Goal: Transaction & Acquisition: Book appointment/travel/reservation

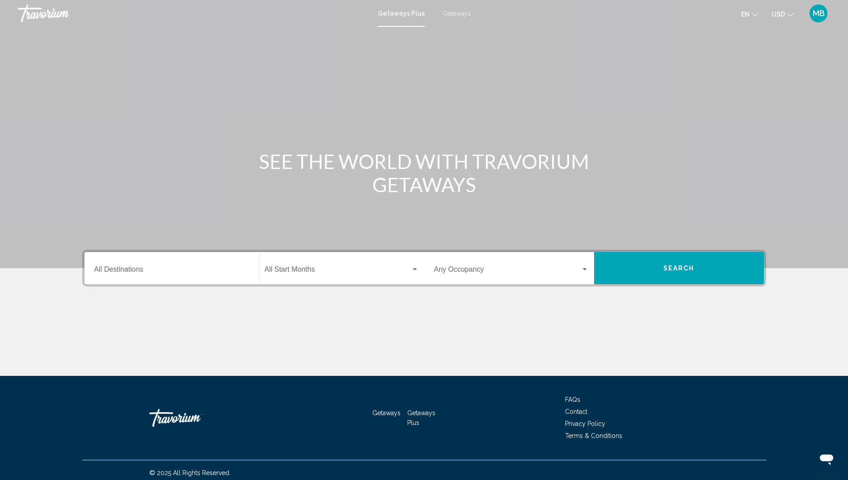
click at [415, 268] on div "Search widget" at bounding box center [415, 269] width 8 height 7
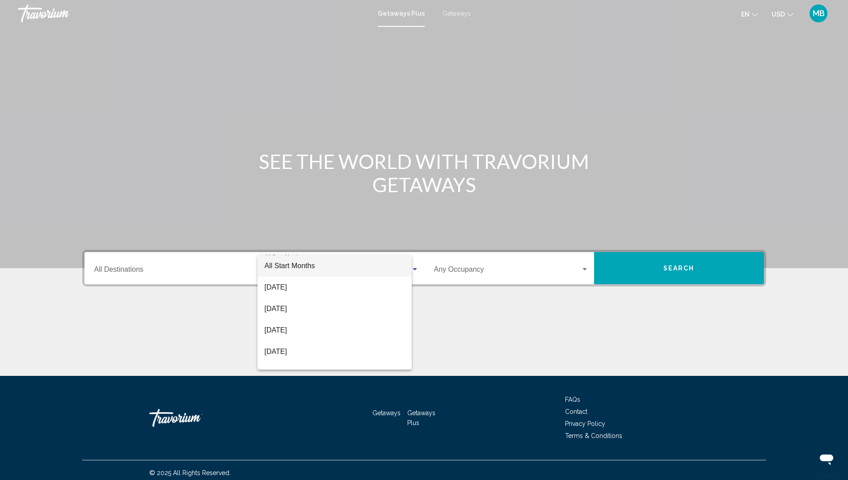
scroll to position [5, 0]
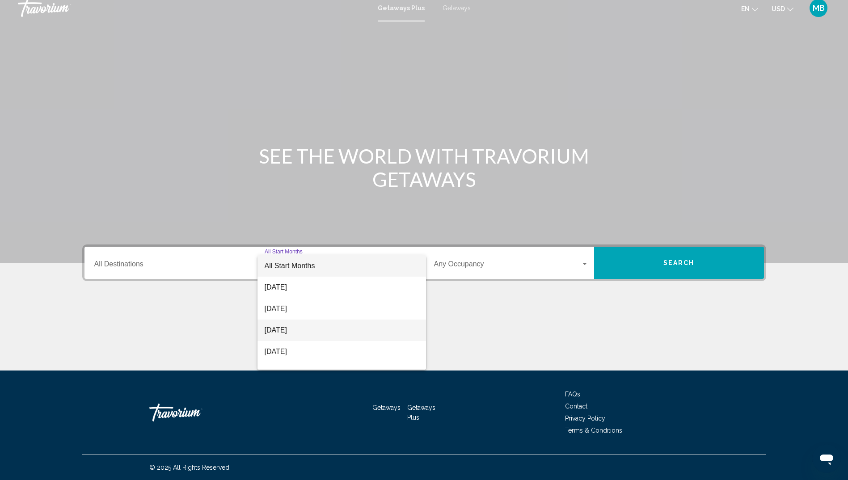
click at [291, 328] on span "[DATE]" at bounding box center [342, 330] width 154 height 21
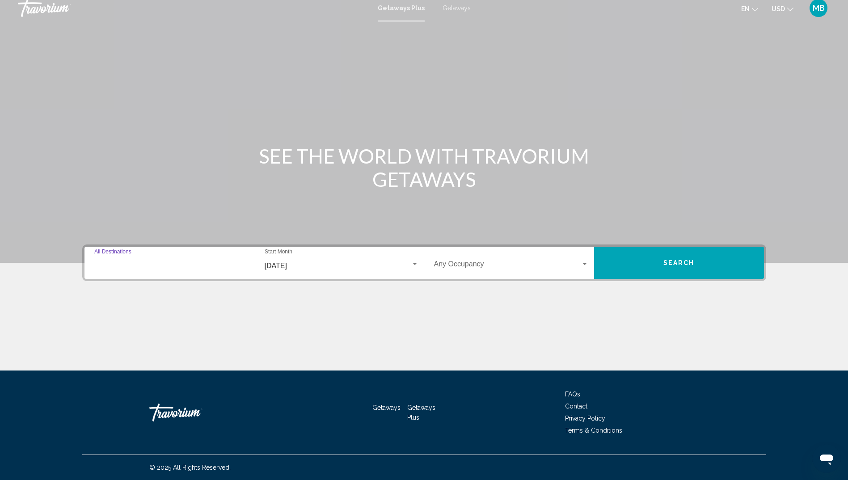
click at [139, 268] on input "Destination All Destinations" at bounding box center [171, 266] width 155 height 8
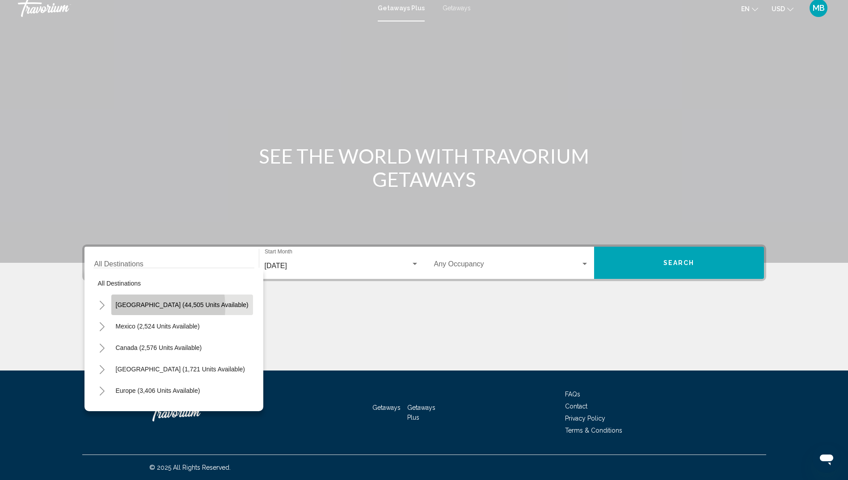
click at [136, 307] on span "[GEOGRAPHIC_DATA] (44,505 units available)" at bounding box center [182, 304] width 133 height 7
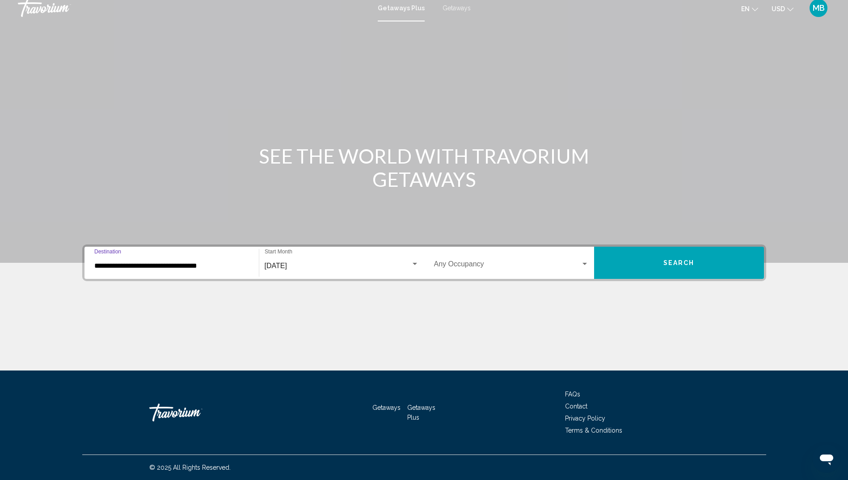
click at [155, 266] on input "**********" at bounding box center [171, 266] width 155 height 8
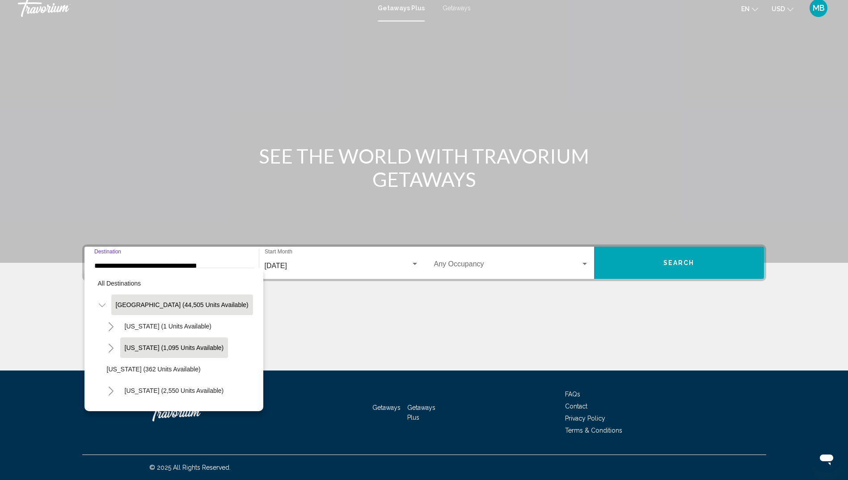
click at [140, 347] on span "[US_STATE] (1,095 units available)" at bounding box center [174, 347] width 99 height 7
type input "**********"
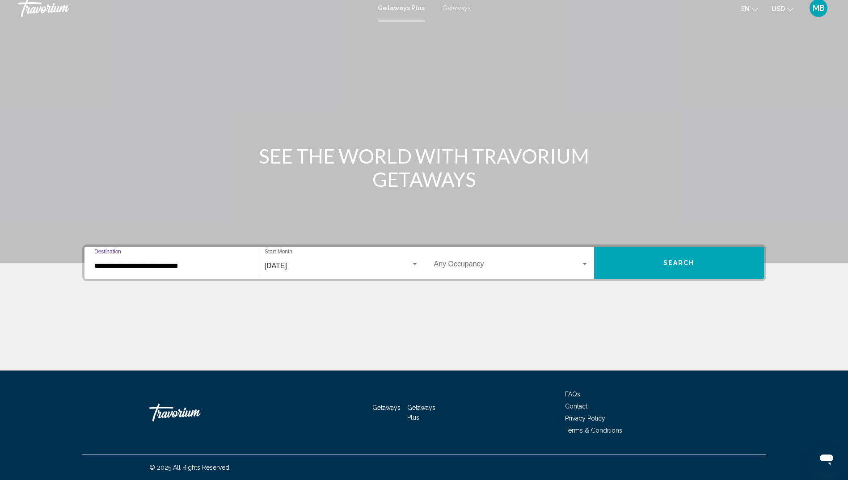
click at [666, 262] on span "Search" at bounding box center [678, 263] width 31 height 7
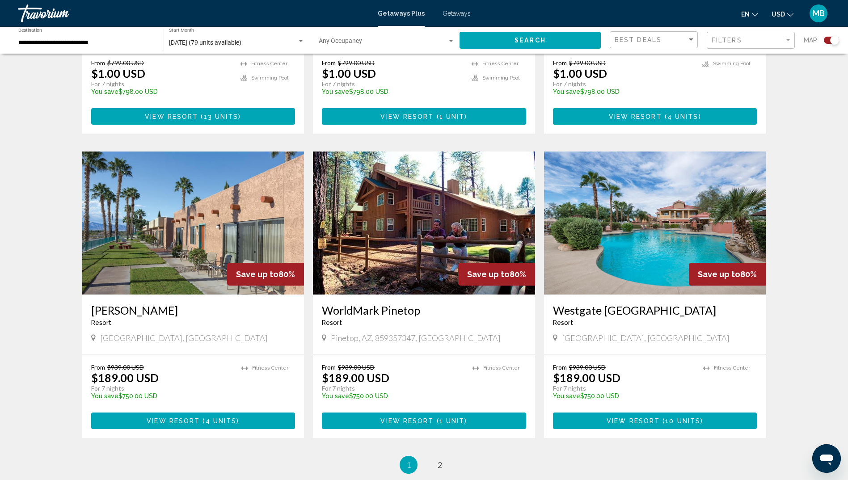
scroll to position [1221, 0]
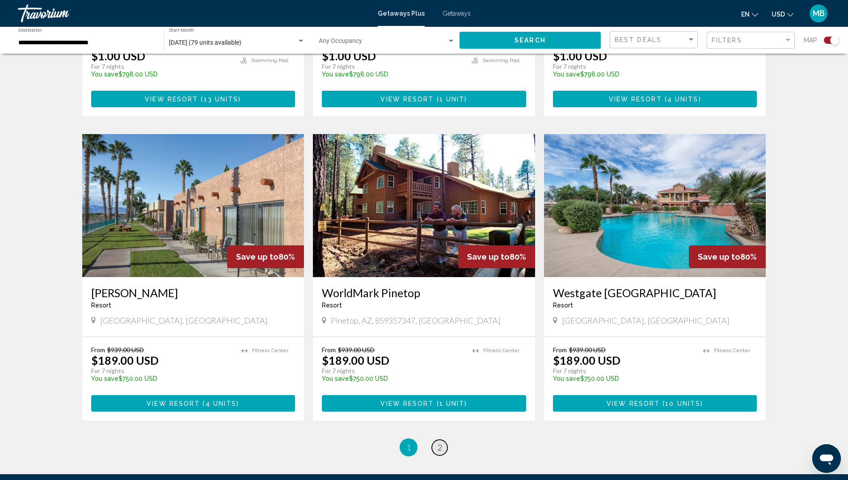
click at [441, 443] on span "2" at bounding box center [440, 448] width 4 height 10
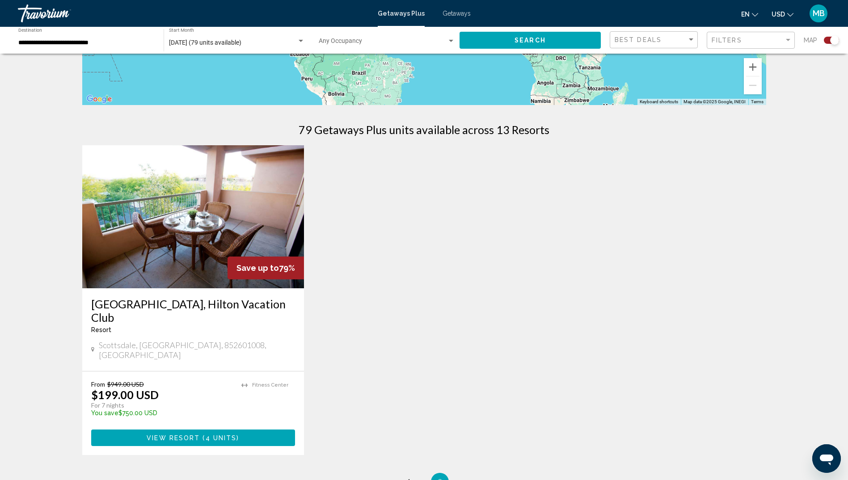
scroll to position [354, 0]
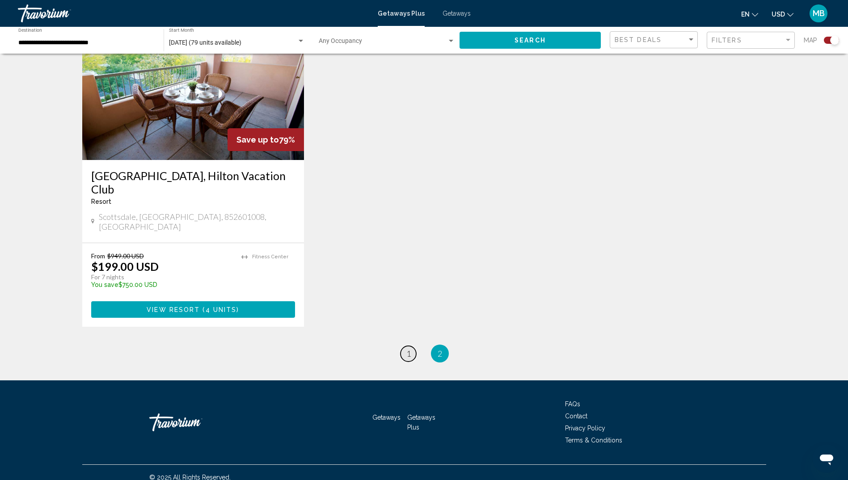
click at [410, 349] on span "1" at bounding box center [408, 354] width 4 height 10
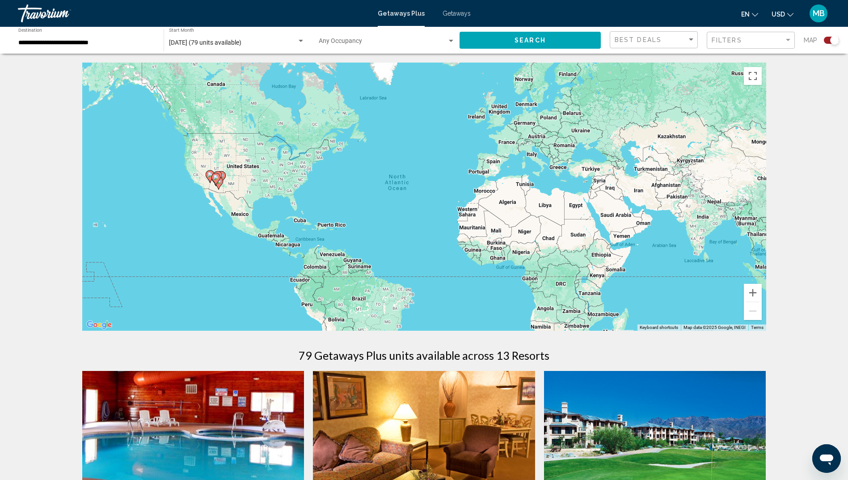
click at [452, 10] on span "Getaways" at bounding box center [457, 13] width 28 height 7
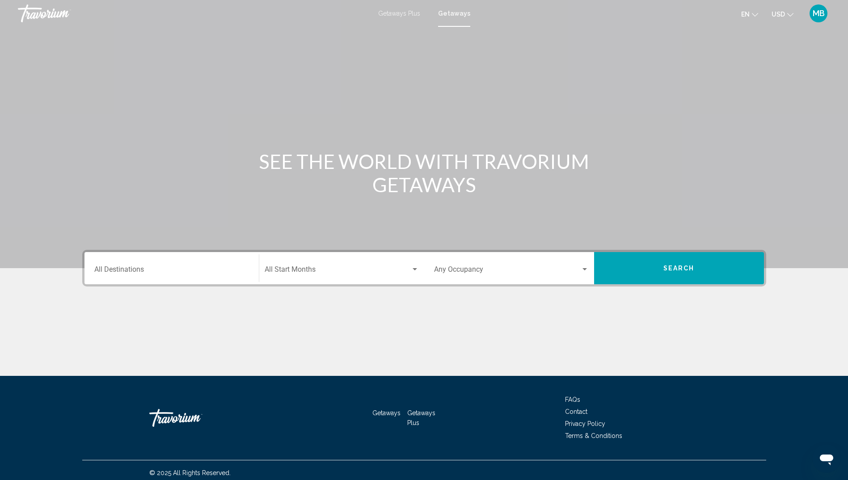
click at [416, 266] on div "Search widget" at bounding box center [415, 269] width 8 height 7
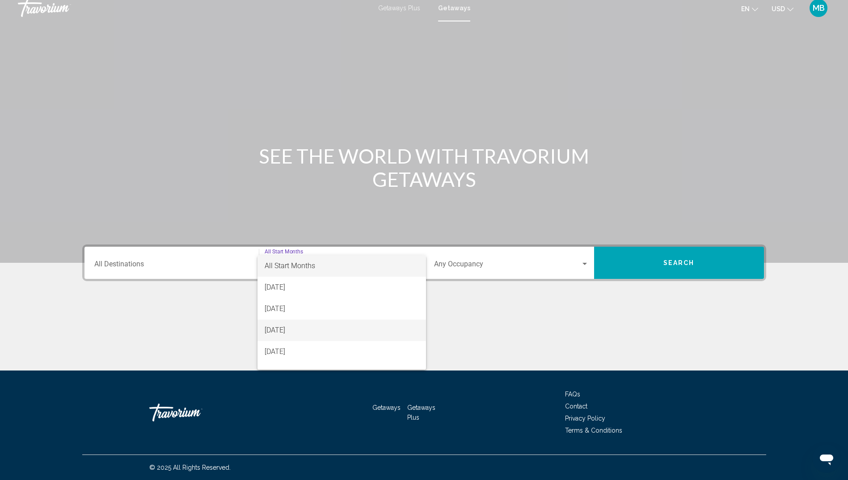
click at [289, 328] on span "[DATE]" at bounding box center [342, 330] width 154 height 21
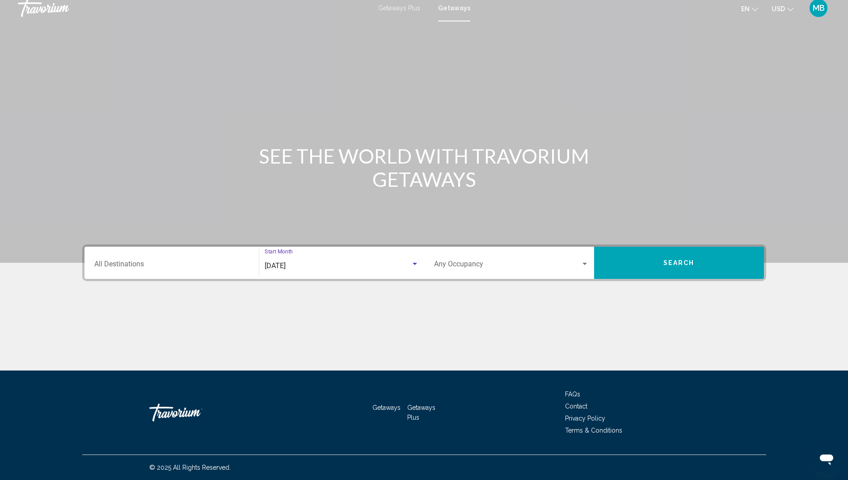
click at [146, 264] on input "Destination All Destinations" at bounding box center [171, 266] width 155 height 8
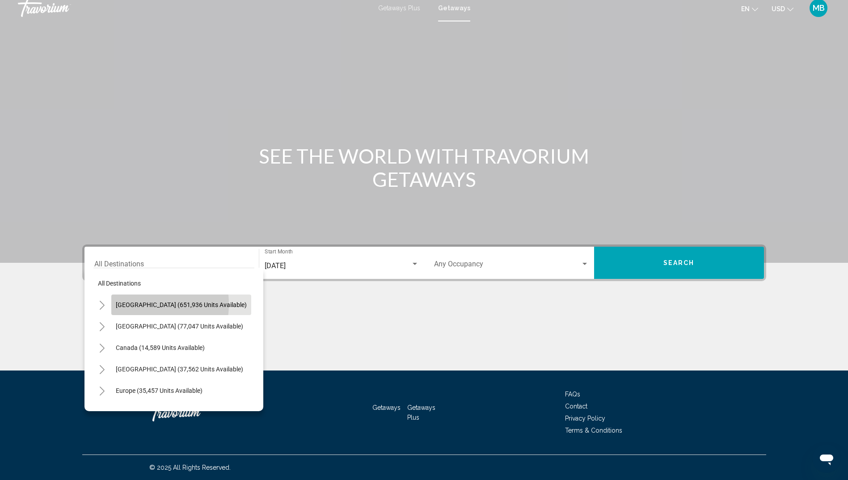
click at [142, 304] on span "[GEOGRAPHIC_DATA] (651,936 units available)" at bounding box center [181, 304] width 131 height 7
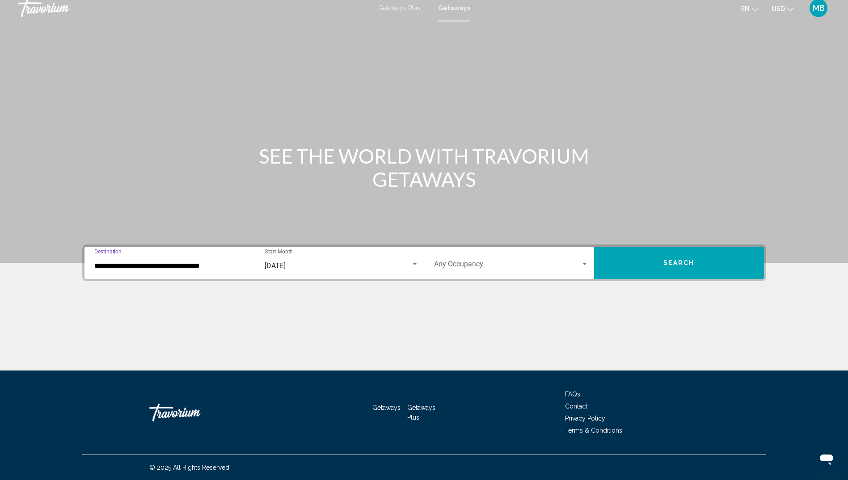
click at [173, 265] on input "**********" at bounding box center [171, 266] width 155 height 8
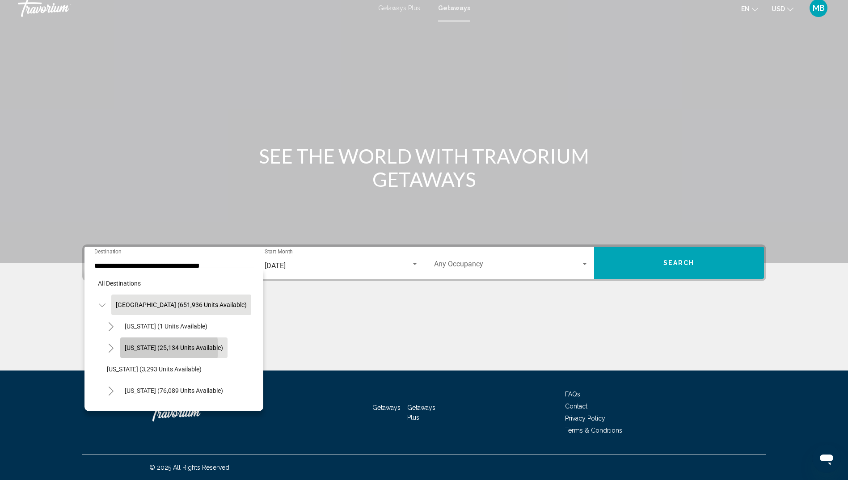
click at [139, 348] on span "[US_STATE] (25,134 units available)" at bounding box center [174, 347] width 98 height 7
type input "**********"
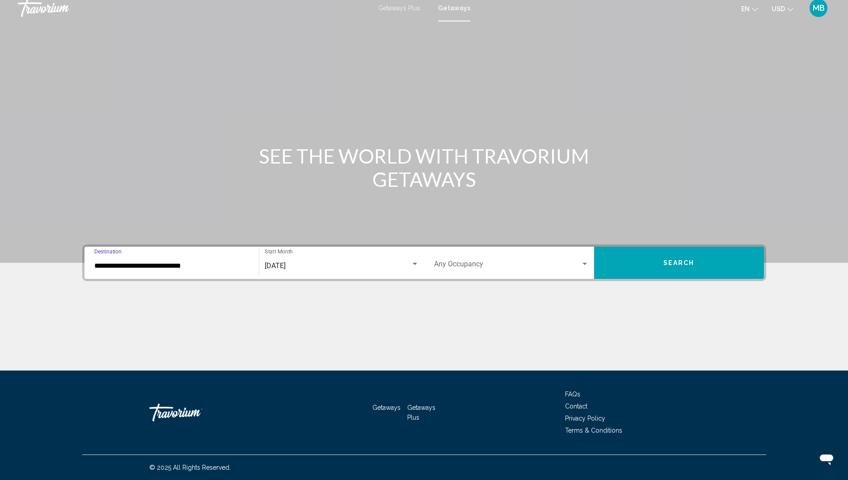
click at [672, 261] on span "Search" at bounding box center [678, 263] width 31 height 7
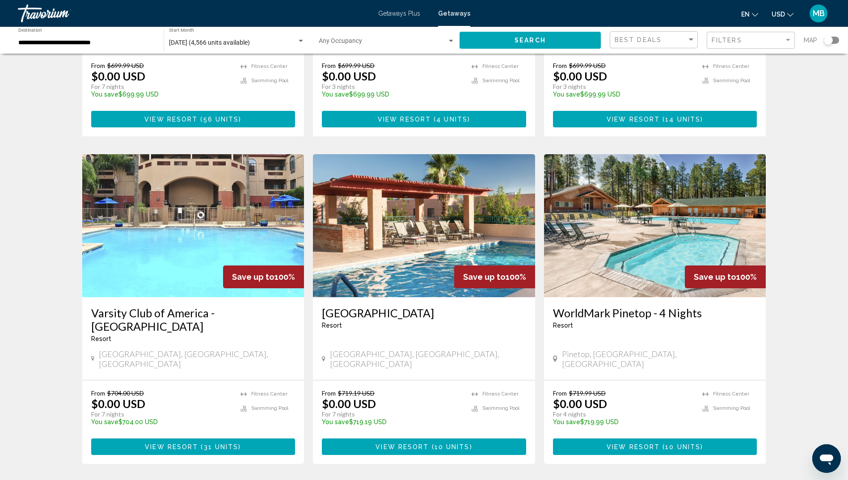
scroll to position [936, 0]
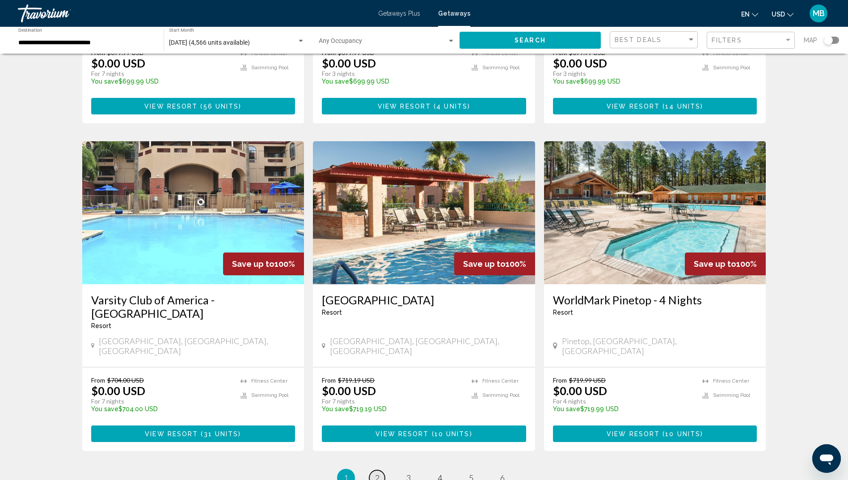
click at [377, 473] on span "2" at bounding box center [377, 478] width 4 height 10
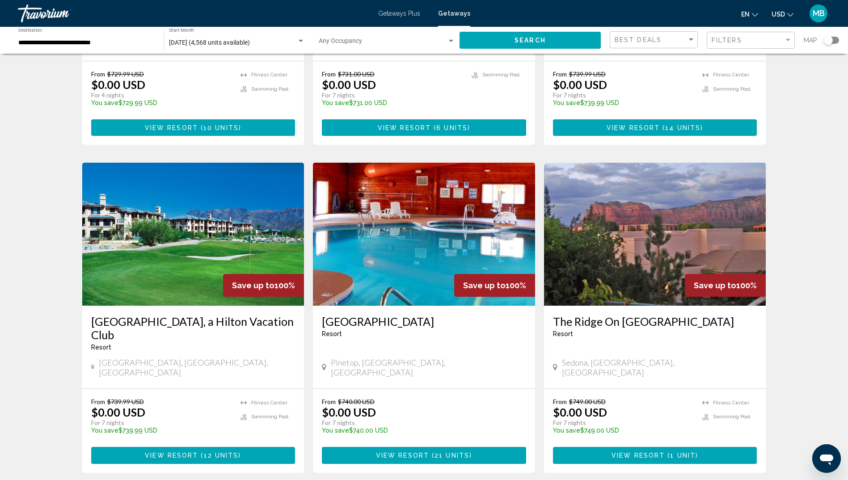
scroll to position [268, 0]
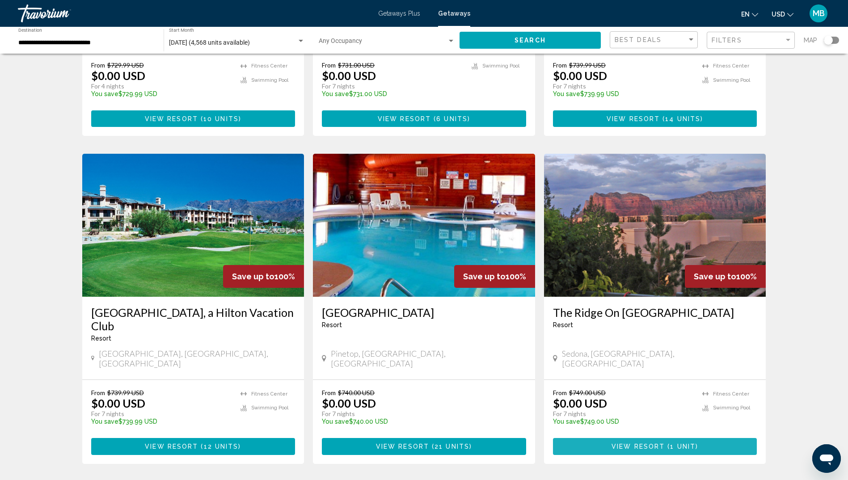
click at [675, 444] on span "1 unit" at bounding box center [682, 447] width 25 height 7
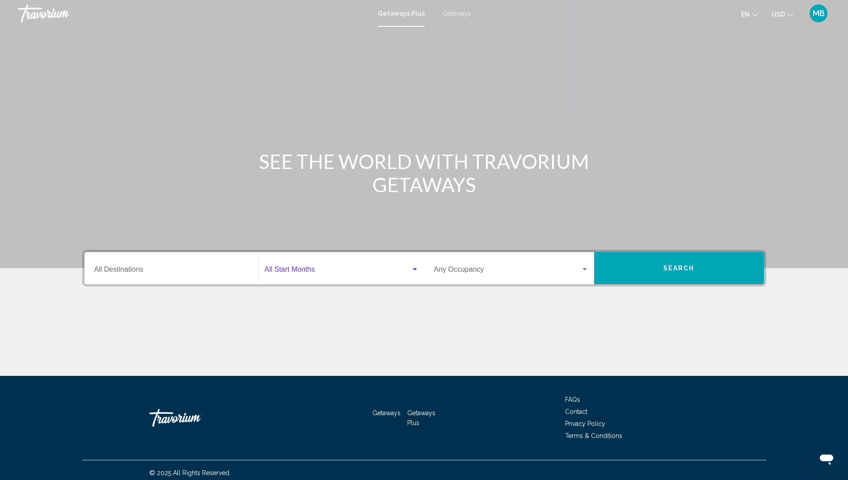
click at [415, 267] on div "Search widget" at bounding box center [415, 269] width 8 height 7
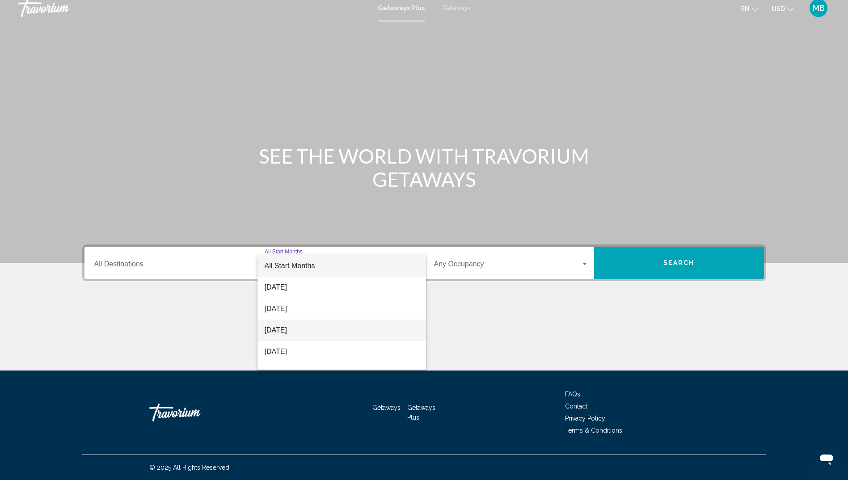
click at [303, 328] on span "[DATE]" at bounding box center [342, 330] width 154 height 21
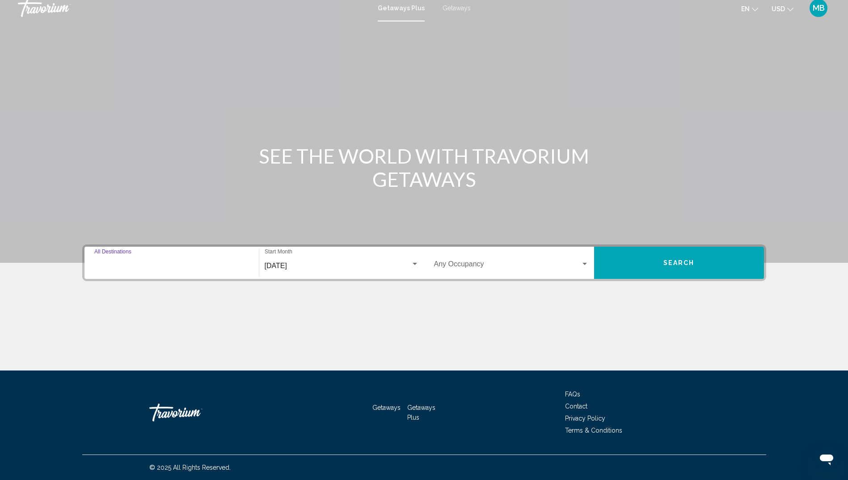
click at [139, 262] on input "Destination All Destinations" at bounding box center [171, 266] width 155 height 8
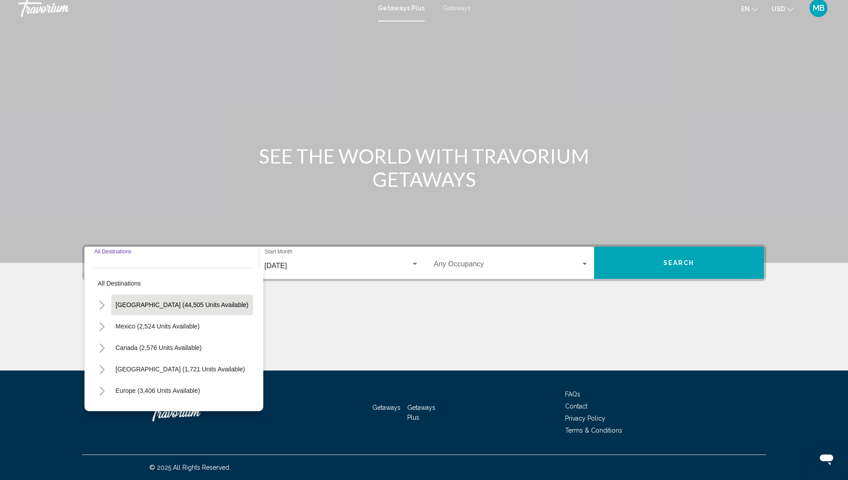
click at [140, 303] on span "[GEOGRAPHIC_DATA] (44,505 units available)" at bounding box center [182, 304] width 133 height 7
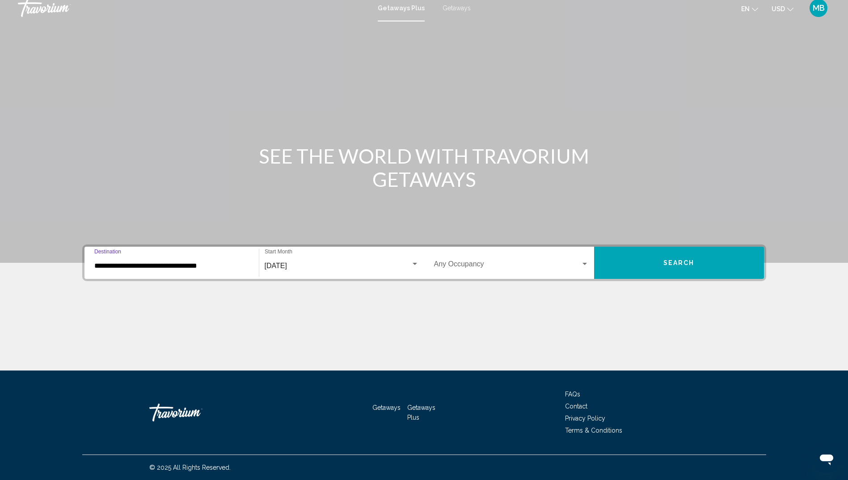
click at [159, 267] on input "**********" at bounding box center [171, 266] width 155 height 8
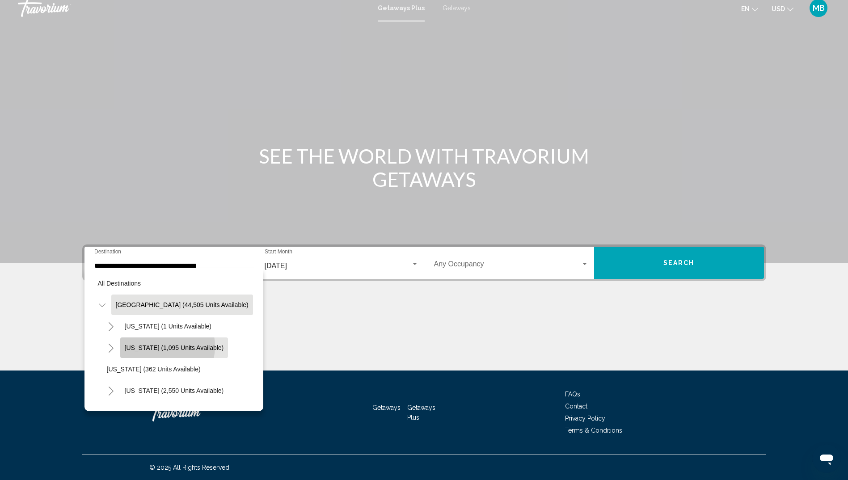
click at [156, 347] on span "[US_STATE] (1,095 units available)" at bounding box center [174, 347] width 99 height 7
type input "**********"
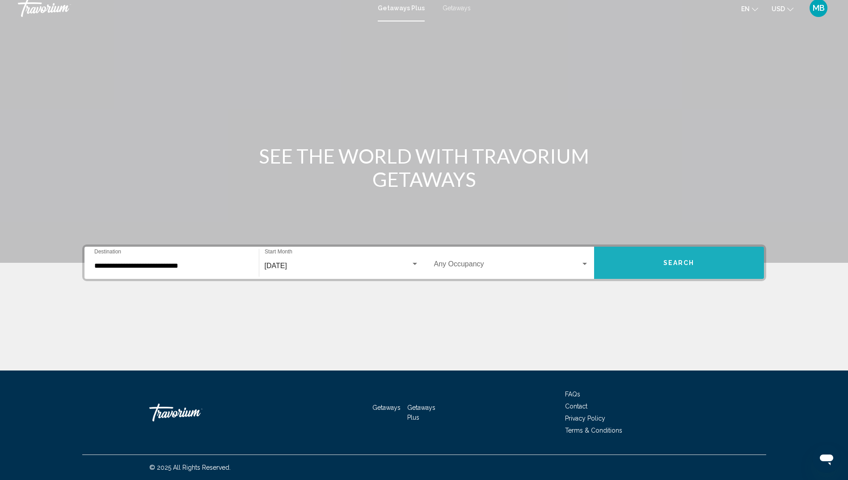
click at [685, 261] on span "Search" at bounding box center [678, 263] width 31 height 7
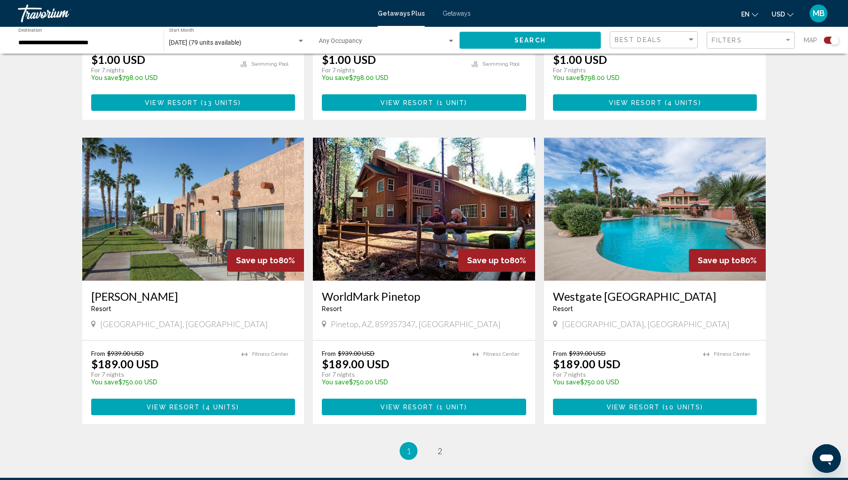
scroll to position [1229, 0]
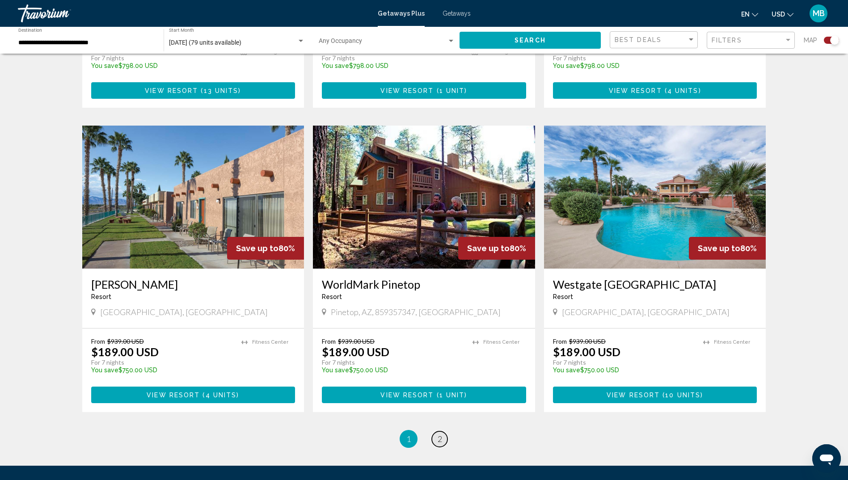
click at [440, 434] on span "2" at bounding box center [440, 439] width 4 height 10
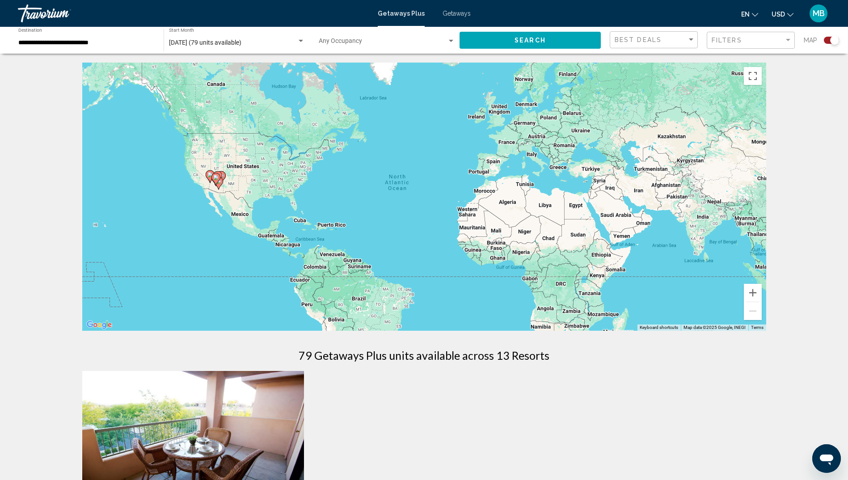
click at [463, 12] on span "Getaways" at bounding box center [457, 13] width 28 height 7
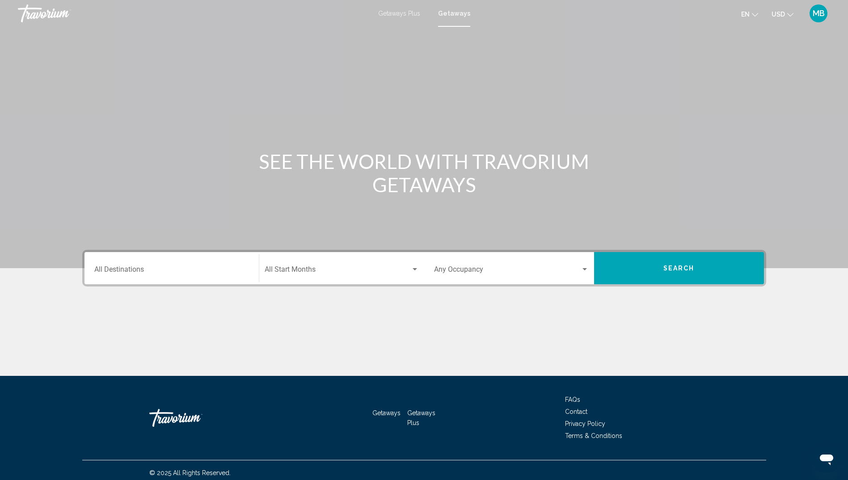
click at [413, 267] on div "Search widget" at bounding box center [415, 269] width 8 height 7
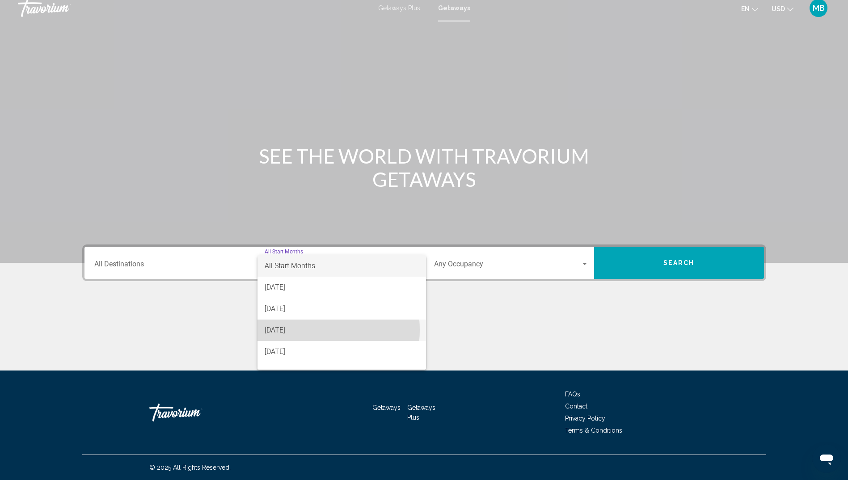
click at [307, 330] on span "[DATE]" at bounding box center [342, 330] width 154 height 21
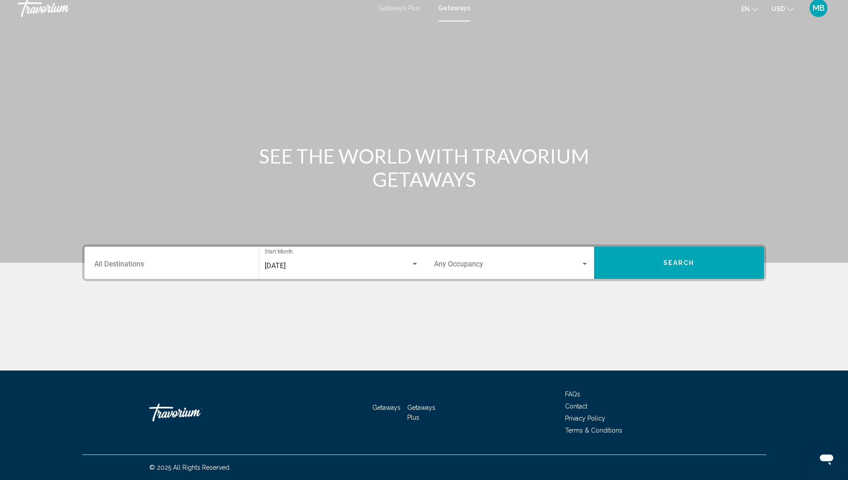
click at [146, 270] on div "Destination All Destinations" at bounding box center [171, 263] width 155 height 28
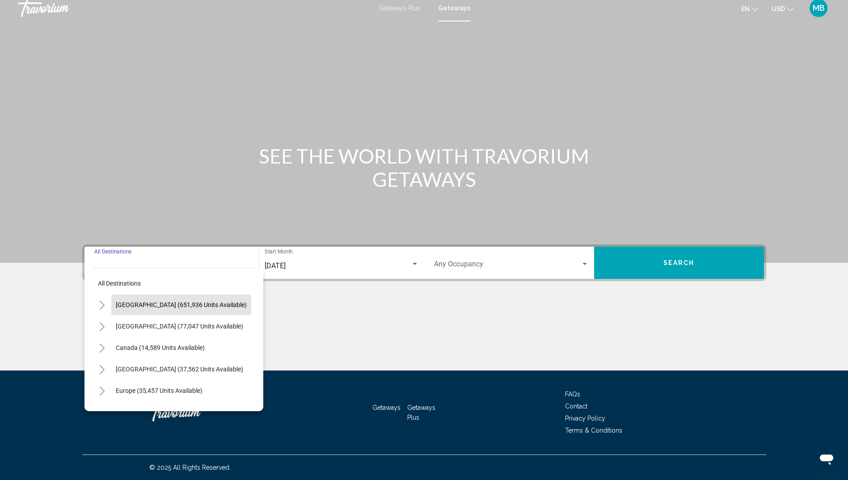
click at [141, 304] on span "[GEOGRAPHIC_DATA] (651,936 units available)" at bounding box center [181, 304] width 131 height 7
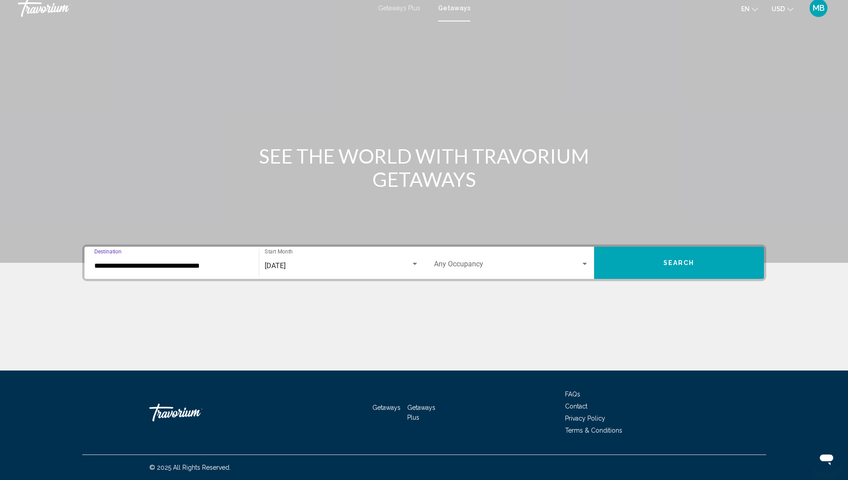
click at [178, 265] on input "**********" at bounding box center [171, 266] width 155 height 8
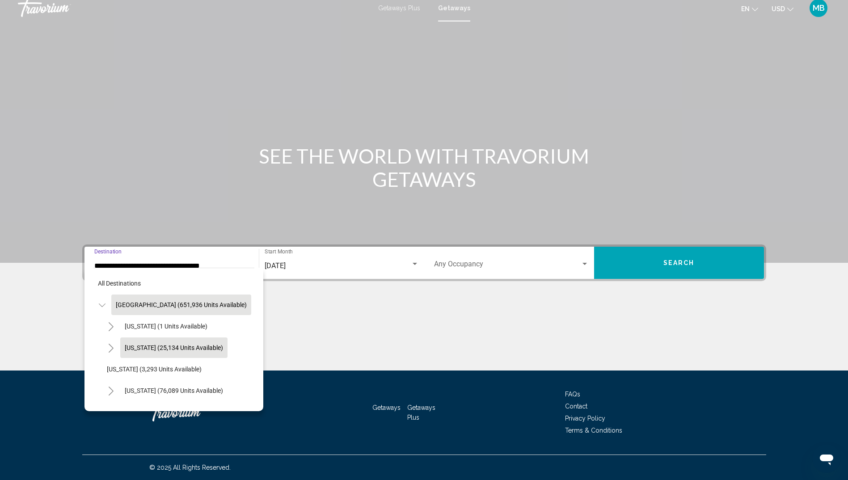
click at [196, 347] on span "[US_STATE] (25,134 units available)" at bounding box center [174, 347] width 98 height 7
type input "**********"
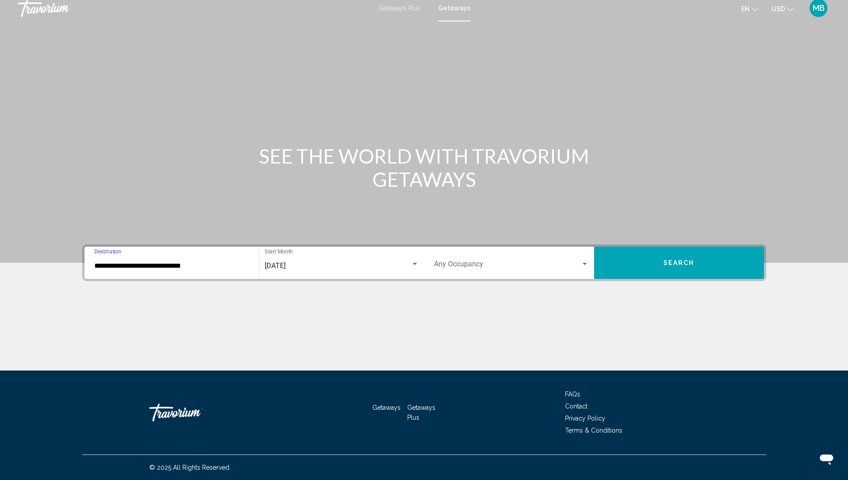
click at [679, 258] on button "Search" at bounding box center [679, 263] width 170 height 32
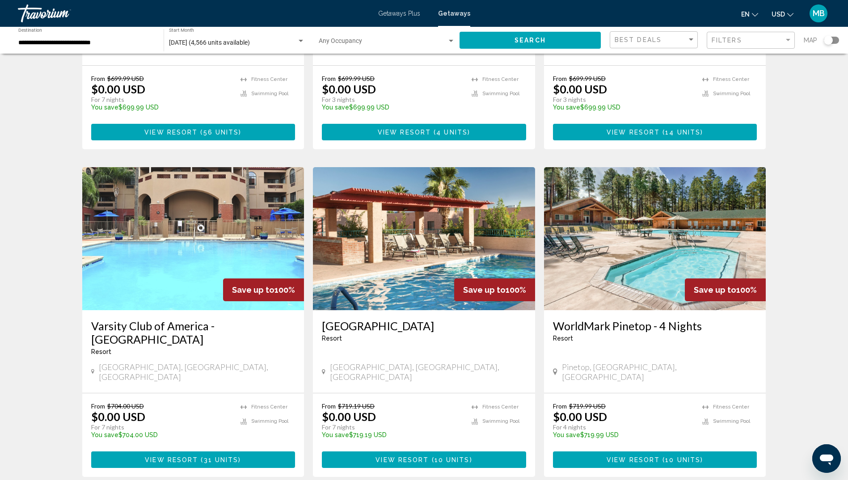
scroll to position [923, 0]
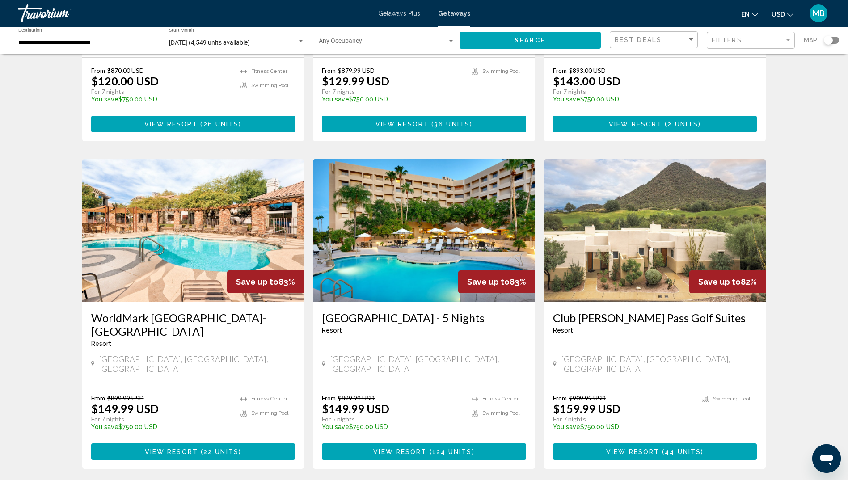
scroll to position [912, 0]
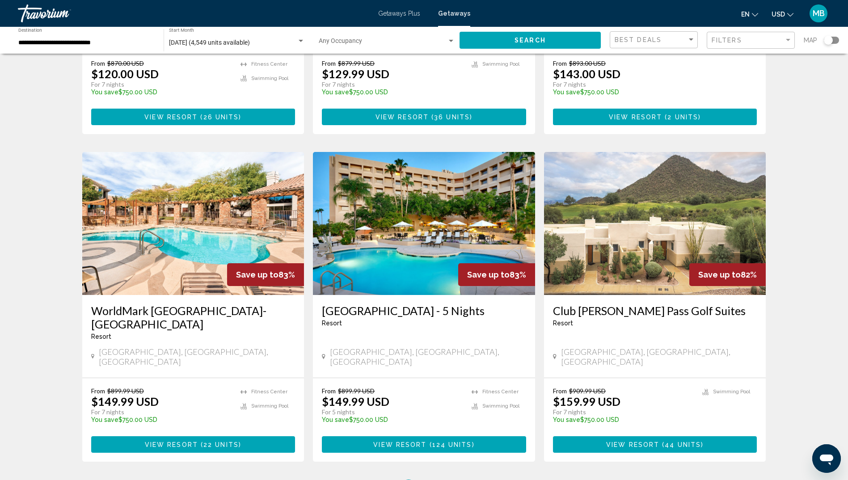
click at [439, 480] on span "4" at bounding box center [440, 489] width 4 height 10
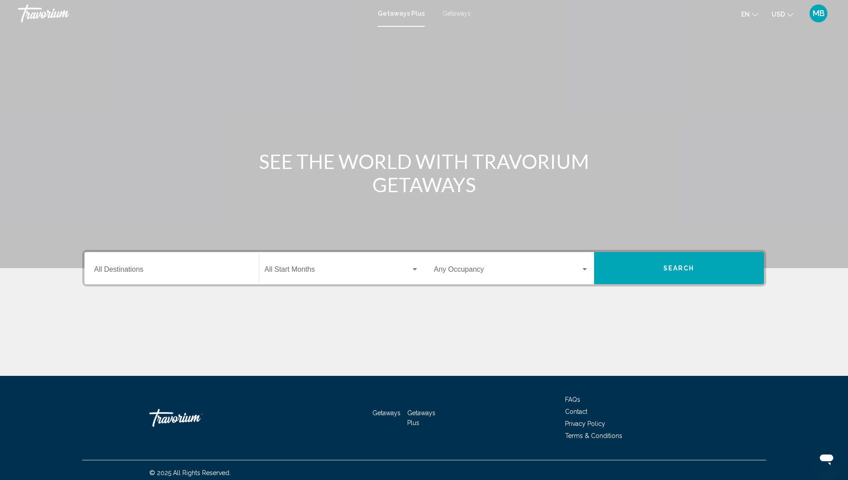
click at [459, 15] on span "Getaways" at bounding box center [457, 13] width 28 height 7
click at [414, 268] on div "Search widget" at bounding box center [415, 269] width 4 height 2
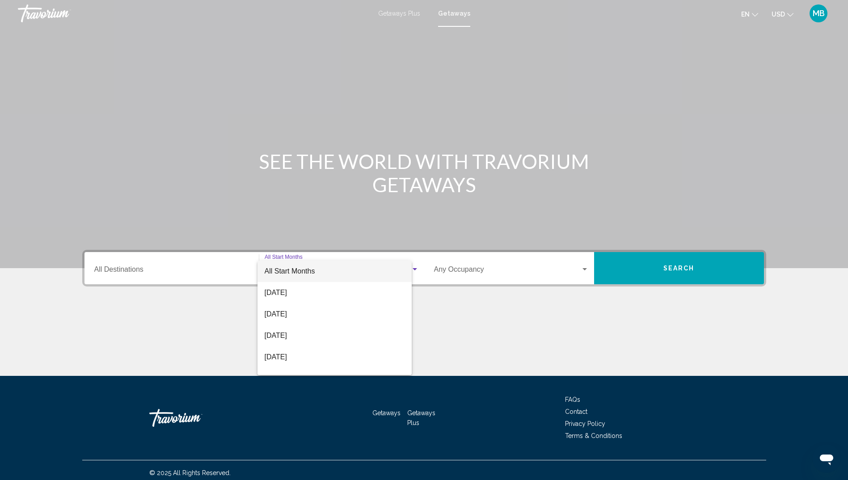
scroll to position [5, 0]
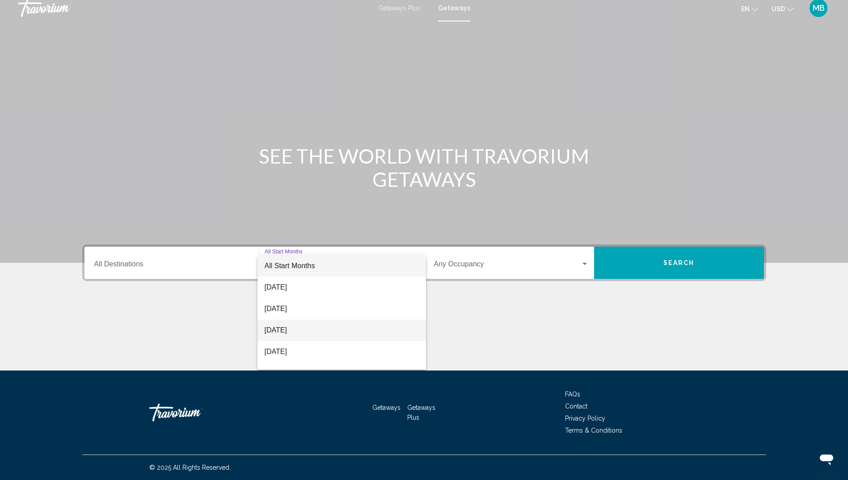
click at [282, 327] on span "[DATE]" at bounding box center [342, 330] width 154 height 21
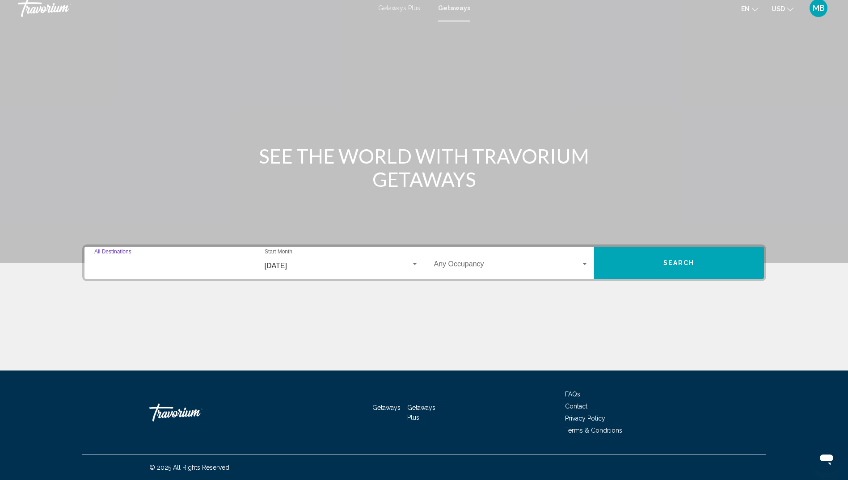
click at [153, 264] on input "Destination All Destinations" at bounding box center [171, 266] width 155 height 8
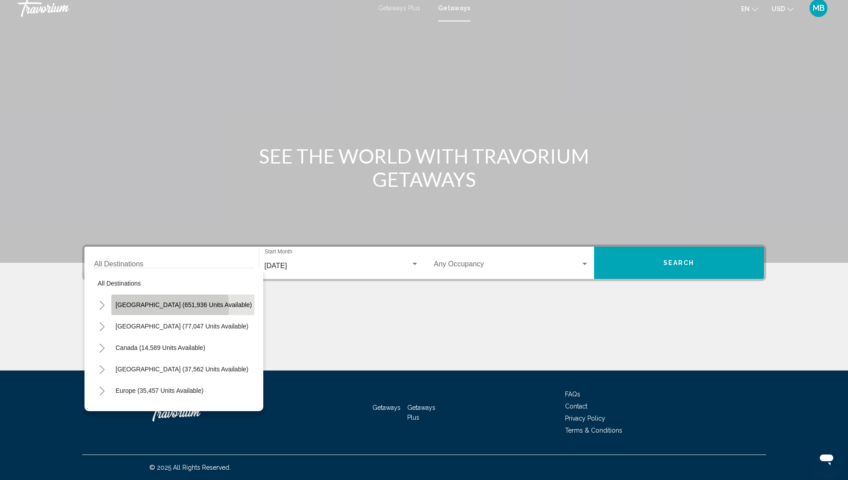
click at [132, 307] on span "[GEOGRAPHIC_DATA] (651,936 units available)" at bounding box center [184, 304] width 136 height 7
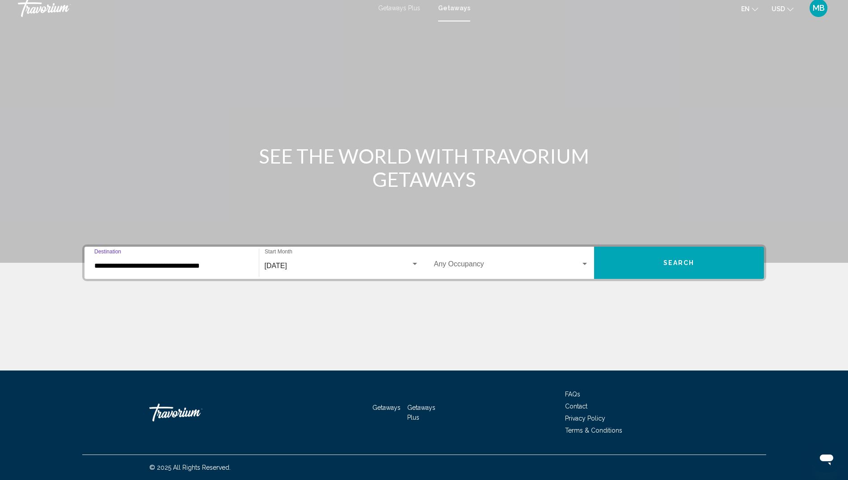
click at [155, 265] on input "**********" at bounding box center [171, 266] width 155 height 8
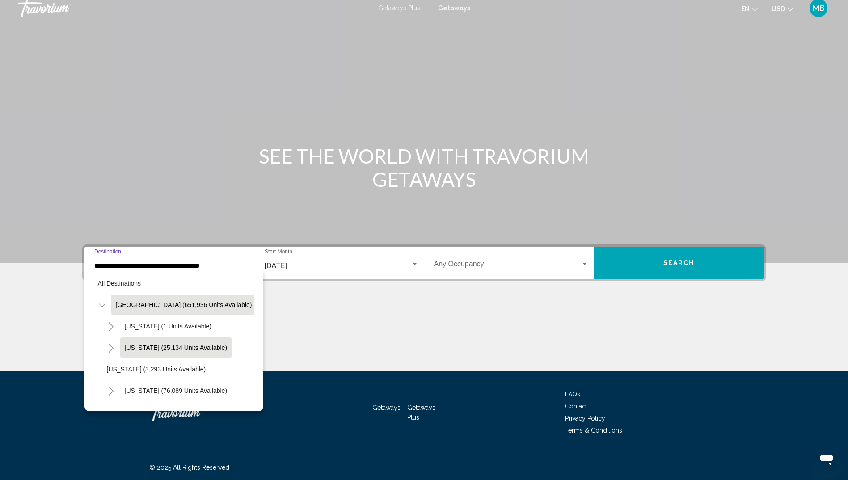
click at [150, 344] on span "[US_STATE] (25,134 units available)" at bounding box center [176, 347] width 103 height 7
type input "**********"
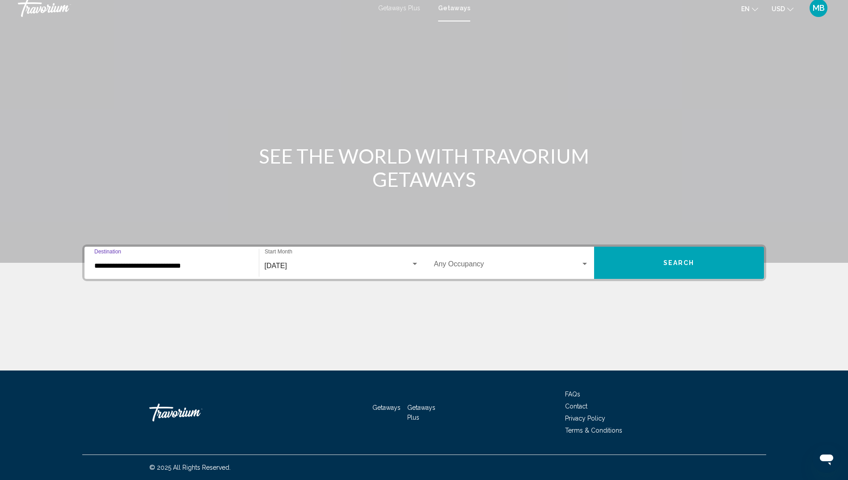
click at [693, 259] on span "Search" at bounding box center [678, 262] width 31 height 7
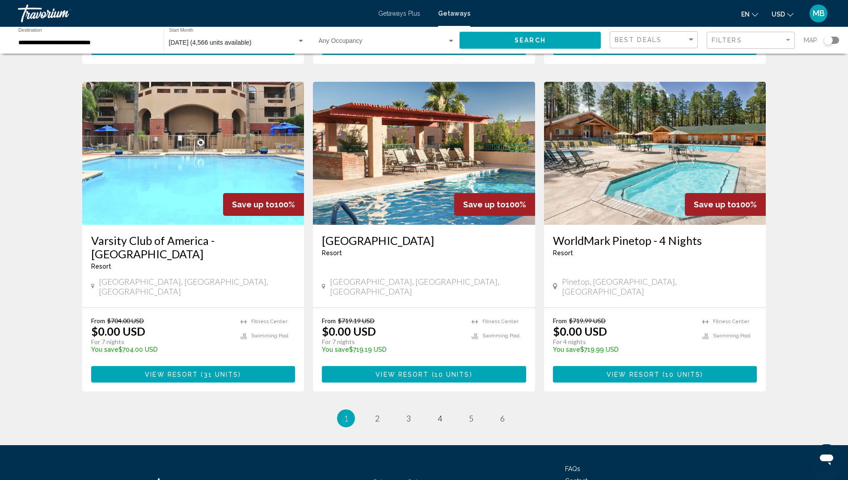
scroll to position [1004, 0]
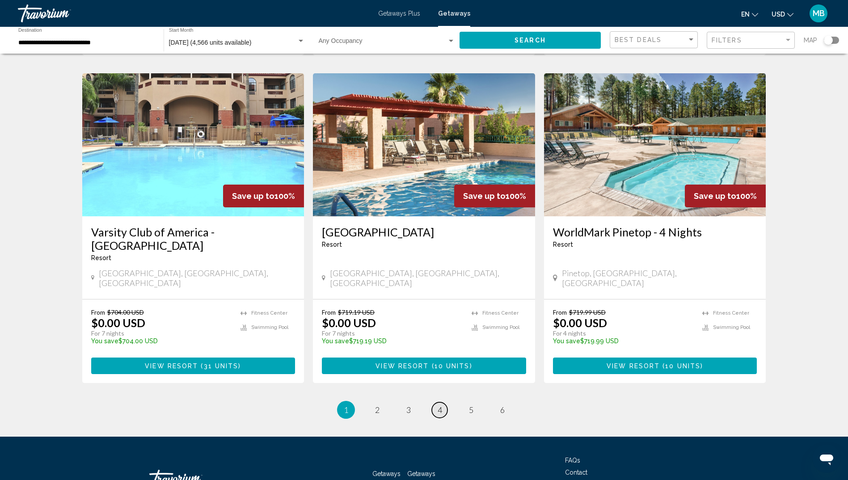
click at [436, 402] on link "page 4" at bounding box center [440, 410] width 16 height 16
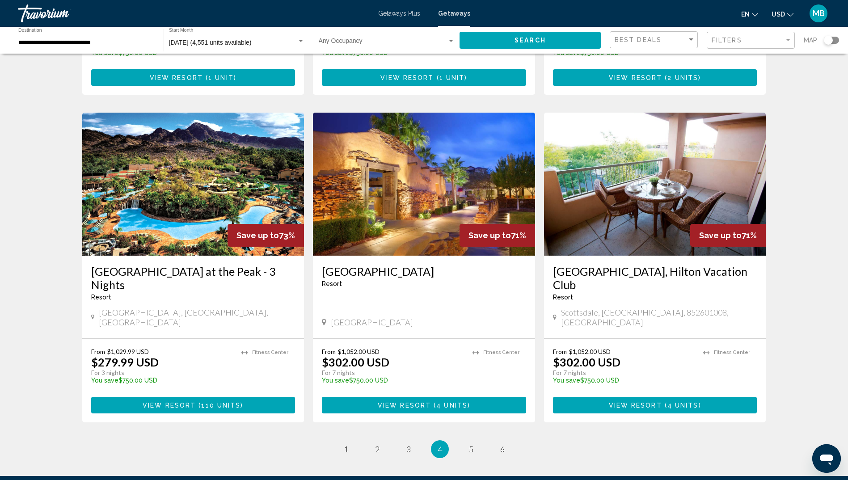
scroll to position [947, 0]
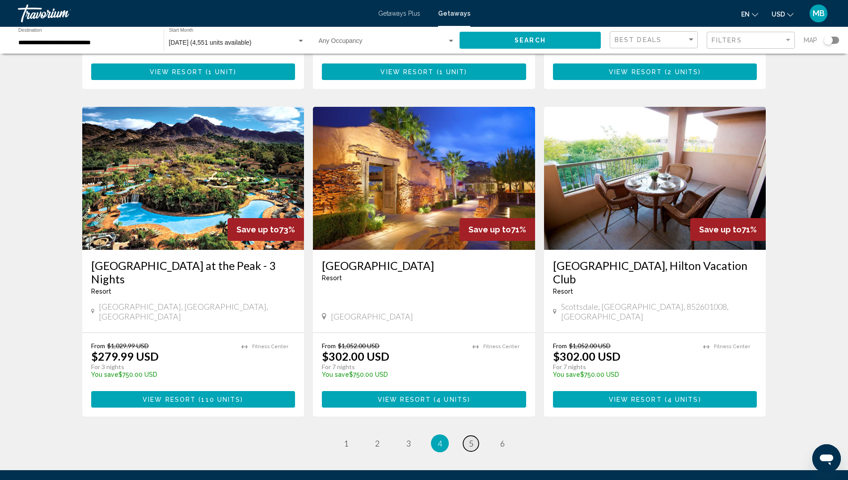
click at [472, 439] on span "5" at bounding box center [471, 444] width 4 height 10
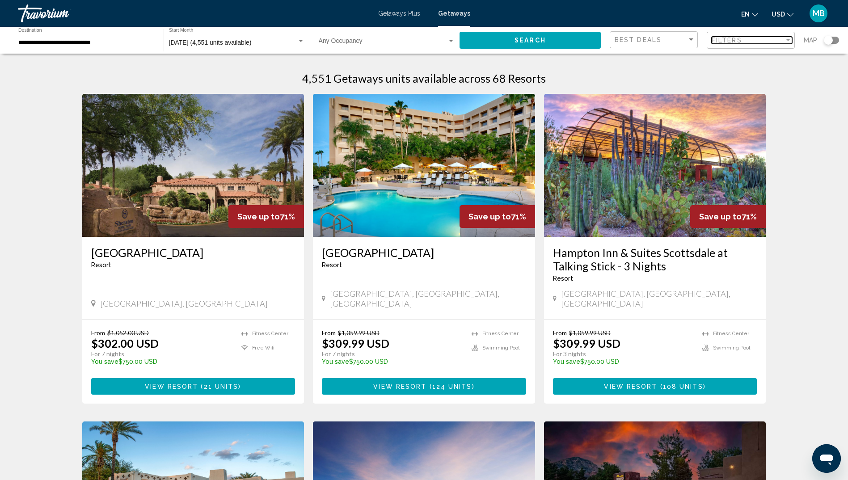
click at [786, 41] on div "Filter" at bounding box center [788, 40] width 4 height 2
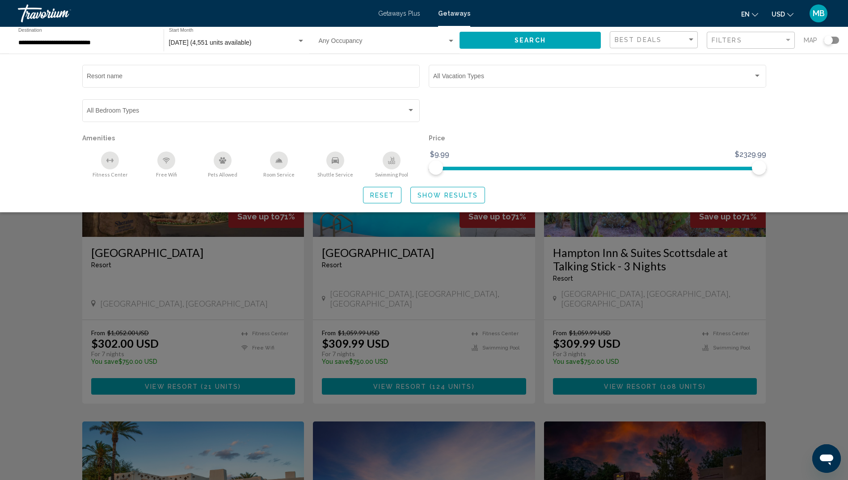
click at [834, 233] on div "Search widget" at bounding box center [424, 307] width 848 height 346
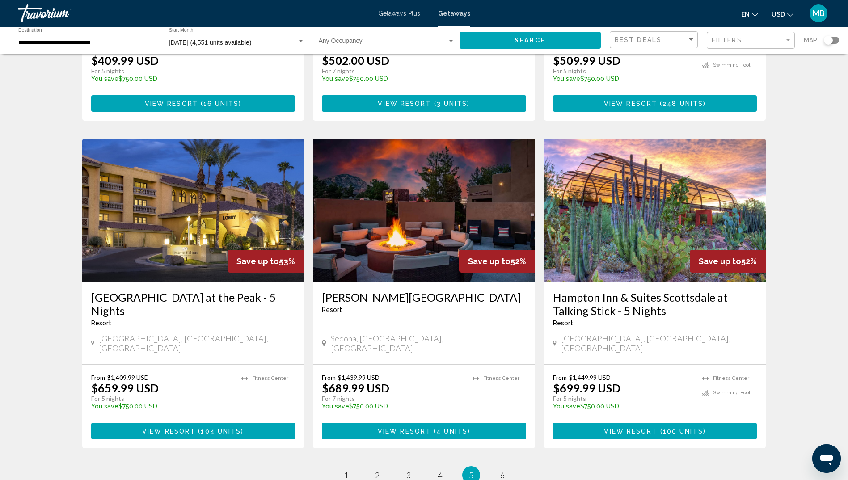
scroll to position [940, 0]
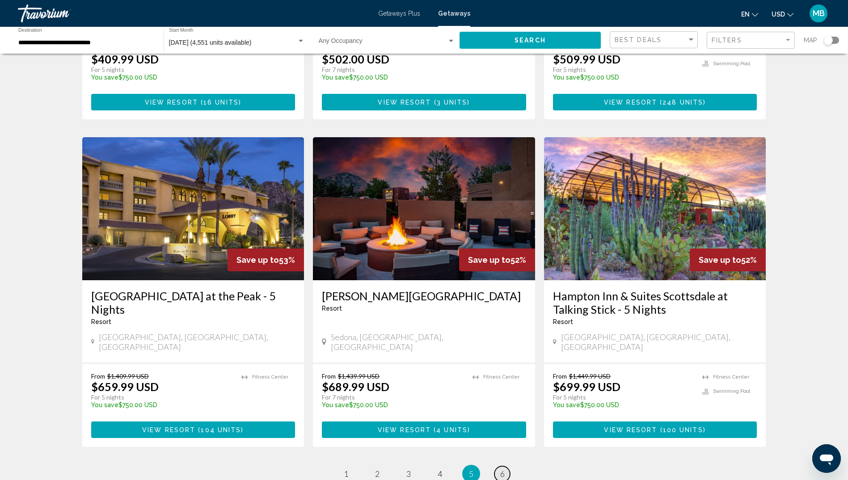
click at [503, 469] on span "6" at bounding box center [502, 474] width 4 height 10
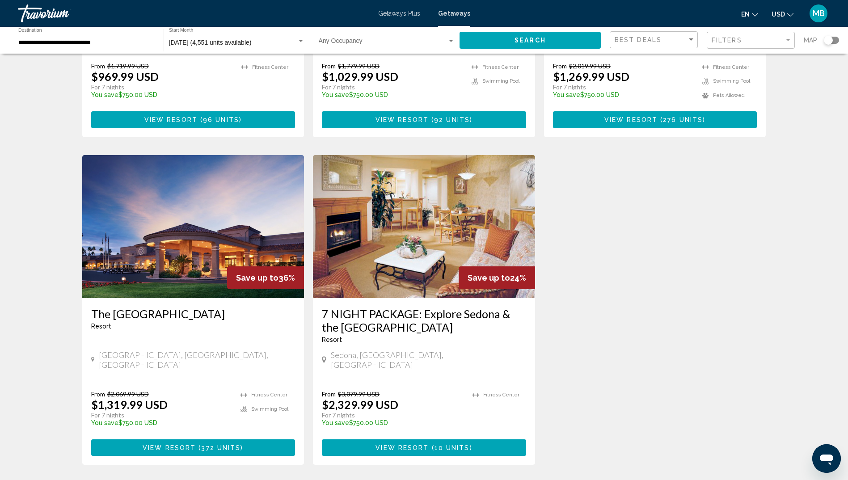
scroll to position [596, 0]
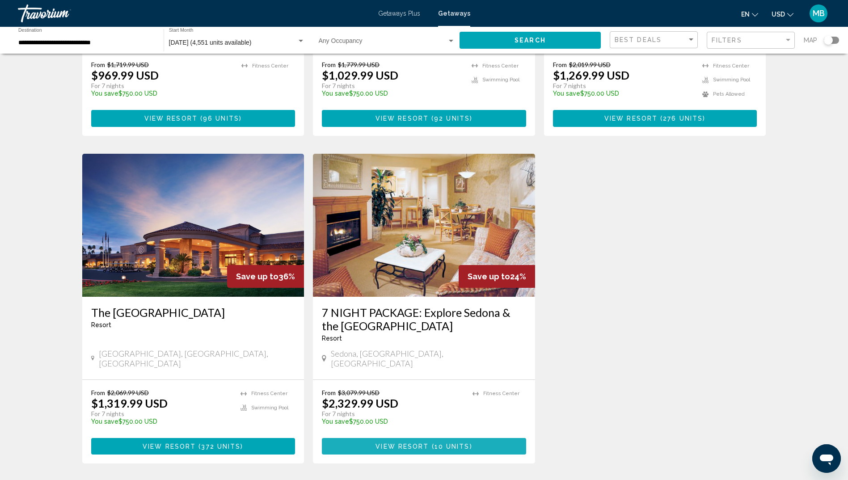
click at [414, 443] on span "View Resort" at bounding box center [402, 446] width 53 height 7
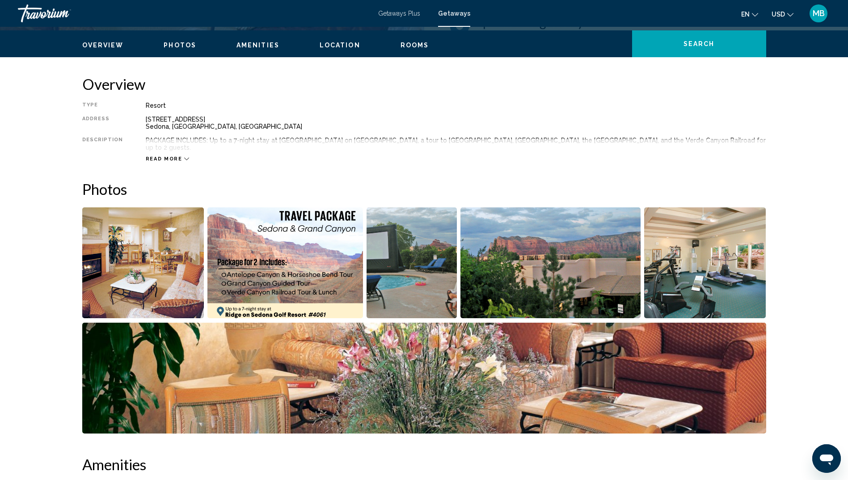
scroll to position [262, 0]
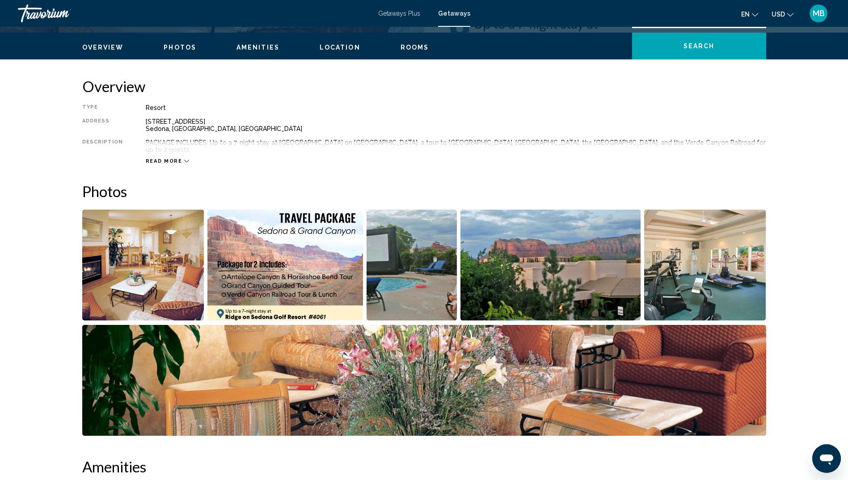
click at [270, 256] on img "Open full-screen image slider" at bounding box center [285, 265] width 156 height 111
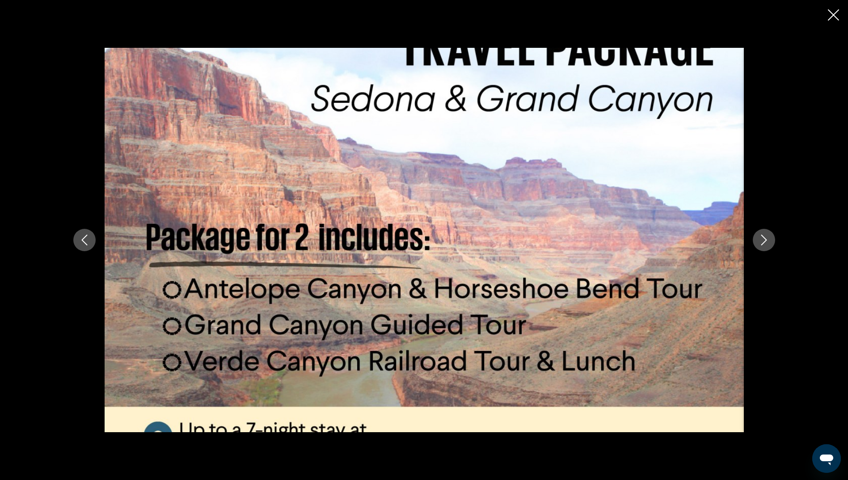
scroll to position [419, 0]
click at [835, 14] on icon "Close slideshow" at bounding box center [833, 14] width 11 height 11
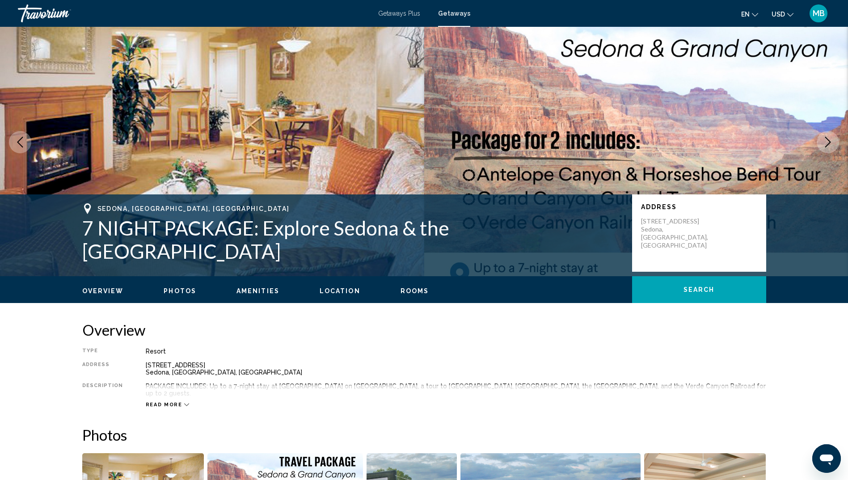
scroll to position [0, 0]
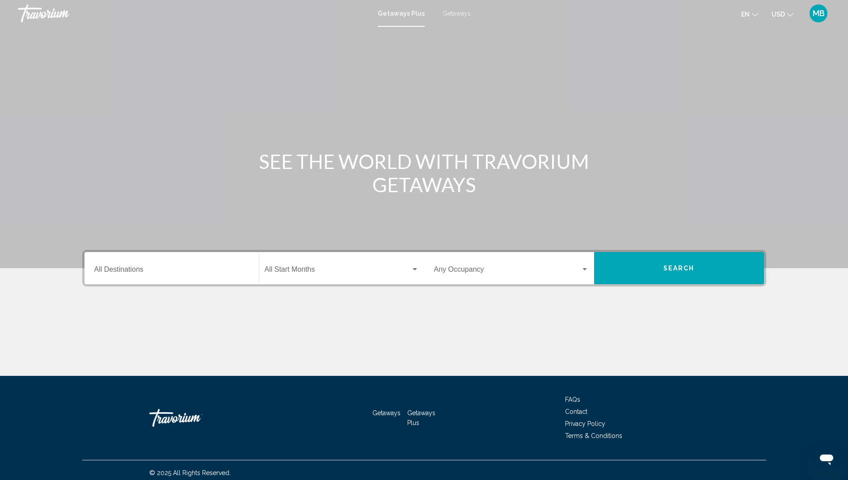
click at [454, 17] on div "Getaways Plus Getaways en English Español Français Italiano Português русский U…" at bounding box center [424, 13] width 848 height 19
click at [454, 14] on span "Getaways" at bounding box center [457, 13] width 28 height 7
click at [412, 269] on div "Search widget" at bounding box center [415, 269] width 8 height 7
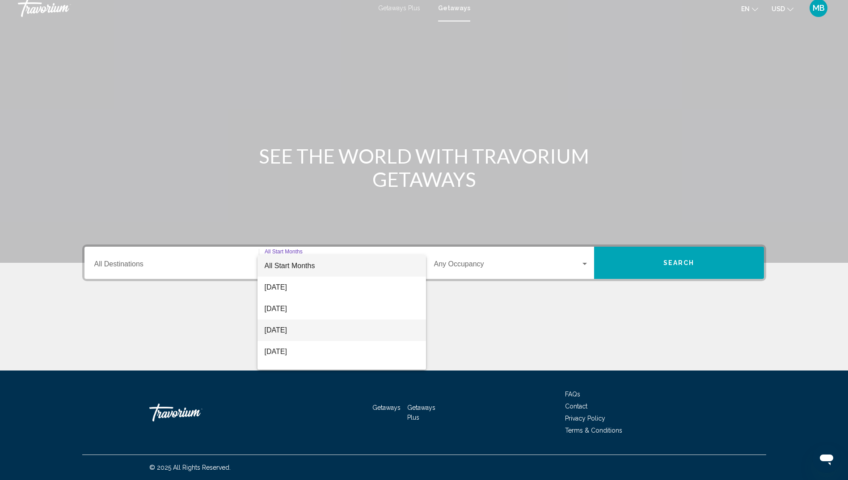
click at [287, 330] on span "[DATE]" at bounding box center [342, 330] width 154 height 21
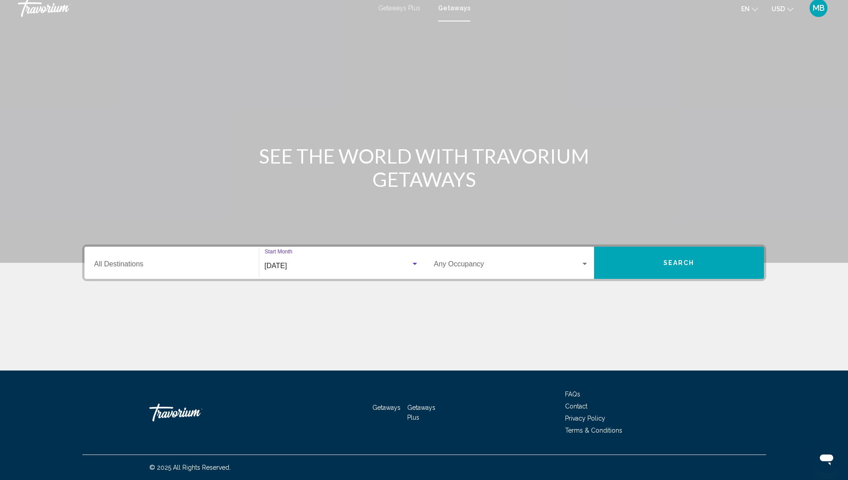
click at [142, 264] on input "Destination All Destinations" at bounding box center [171, 266] width 155 height 8
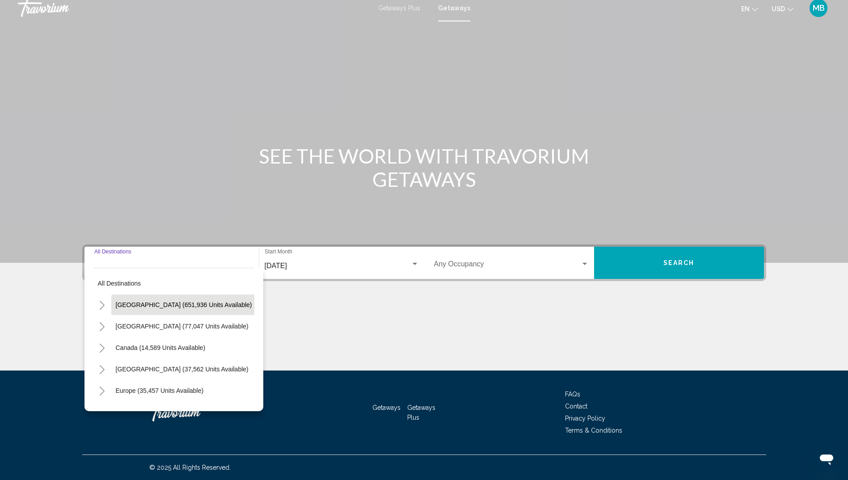
click at [141, 302] on span "[GEOGRAPHIC_DATA] (651,936 units available)" at bounding box center [184, 304] width 136 height 7
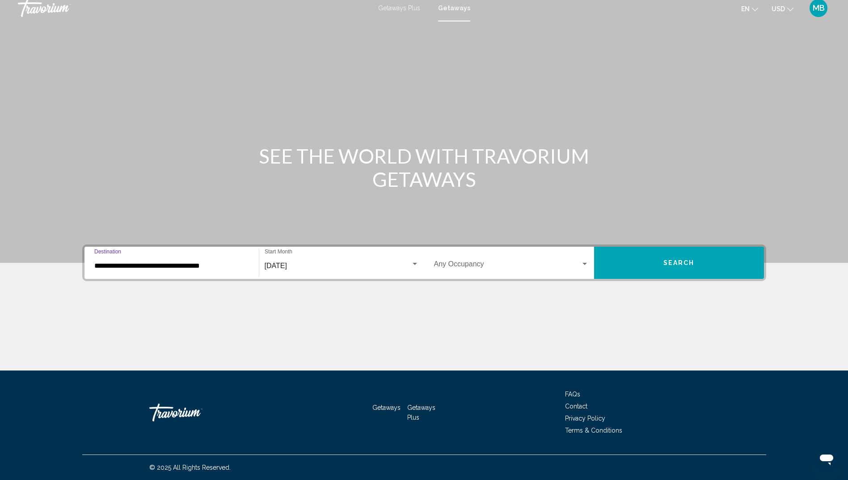
click at [164, 263] on input "**********" at bounding box center [171, 266] width 155 height 8
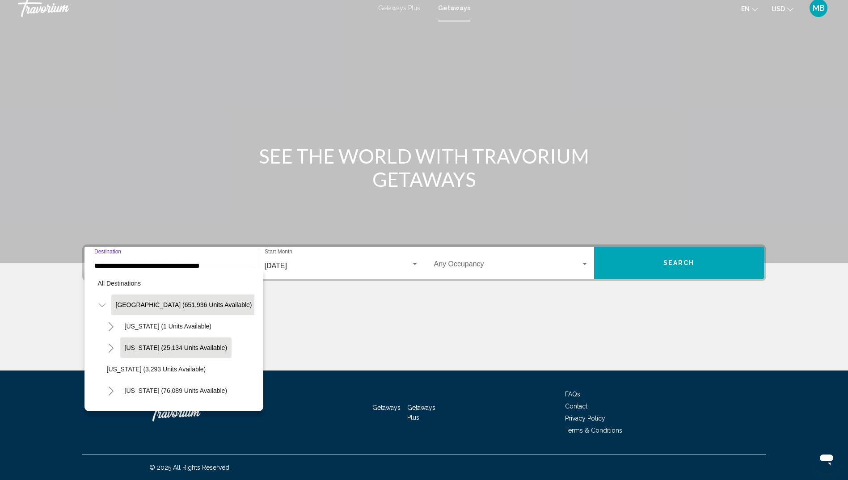
click at [158, 345] on span "[US_STATE] (25,134 units available)" at bounding box center [176, 347] width 103 height 7
type input "**********"
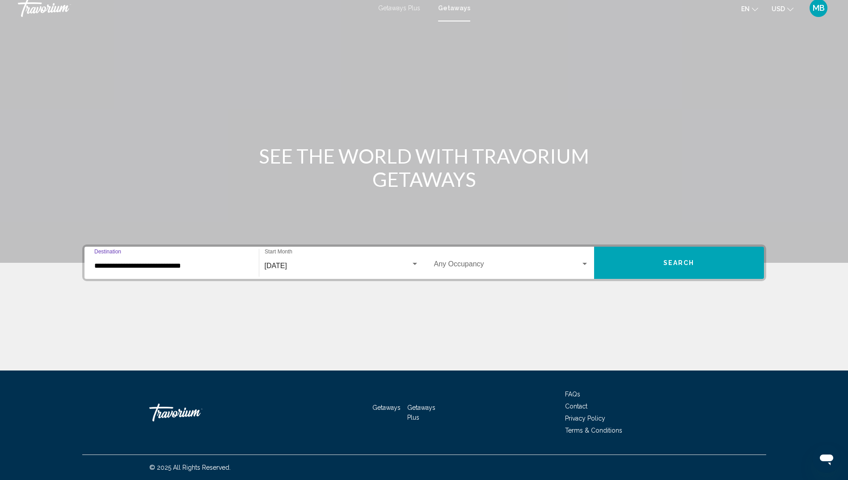
click at [695, 262] on button "Search" at bounding box center [679, 263] width 170 height 32
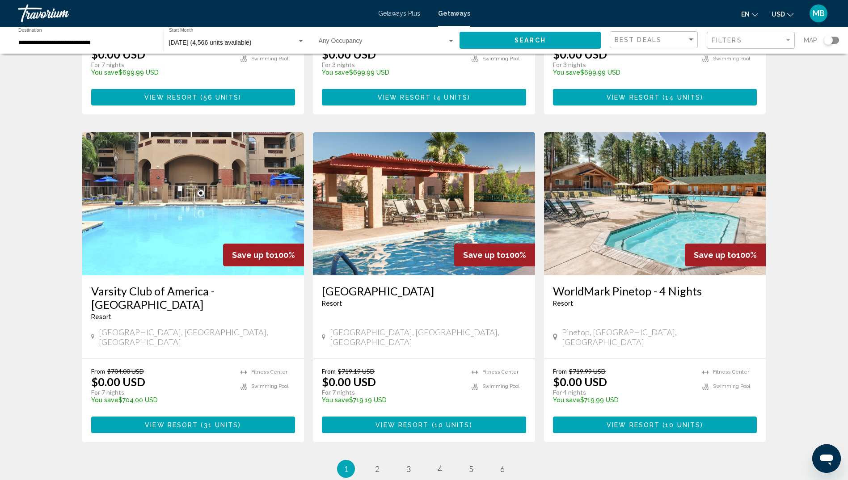
scroll to position [949, 0]
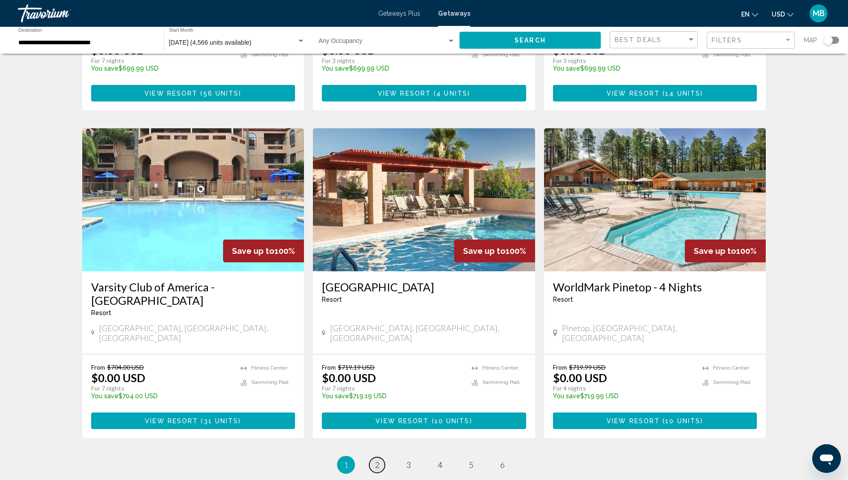
click at [376, 460] on span "2" at bounding box center [377, 465] width 4 height 10
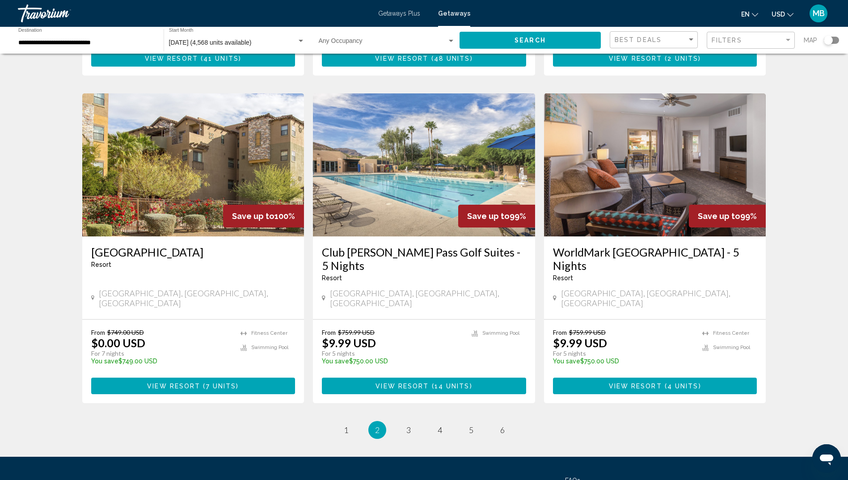
scroll to position [987, 0]
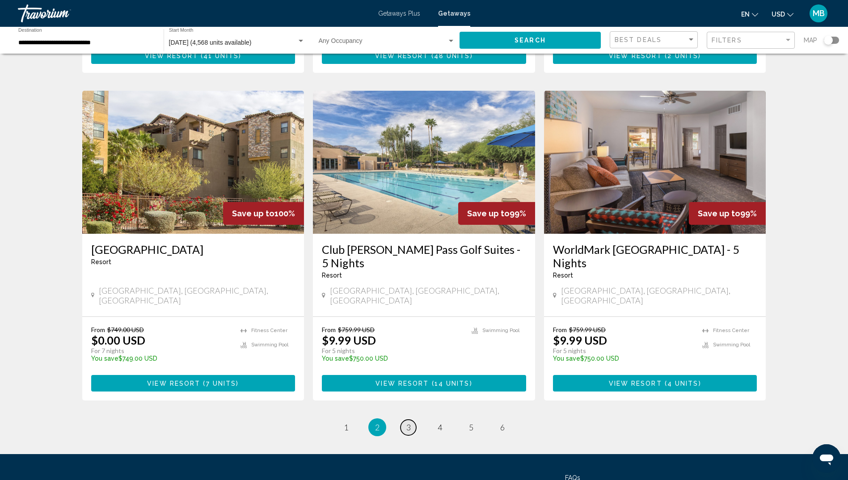
click at [412, 420] on link "page 3" at bounding box center [409, 428] width 16 height 16
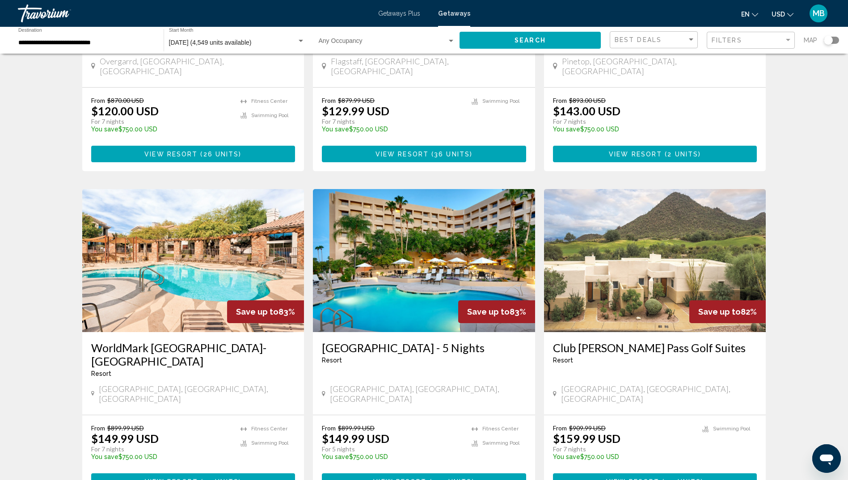
scroll to position [915, 0]
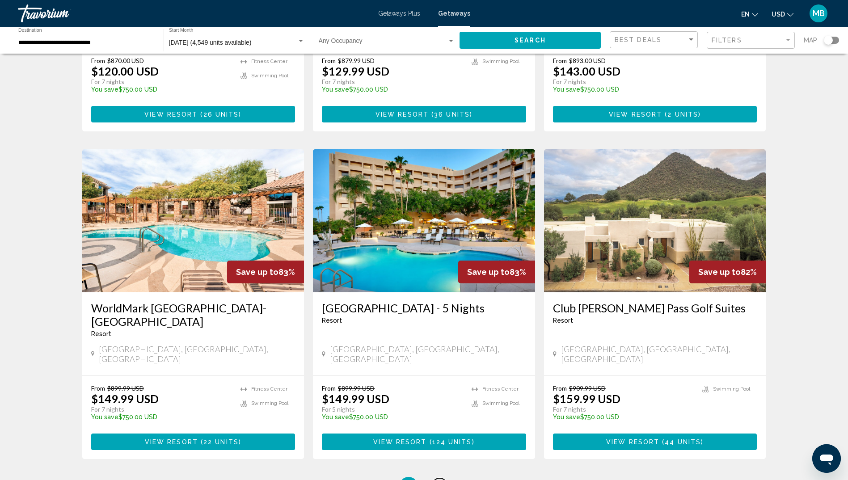
click at [440, 480] on span "4" at bounding box center [440, 486] width 4 height 10
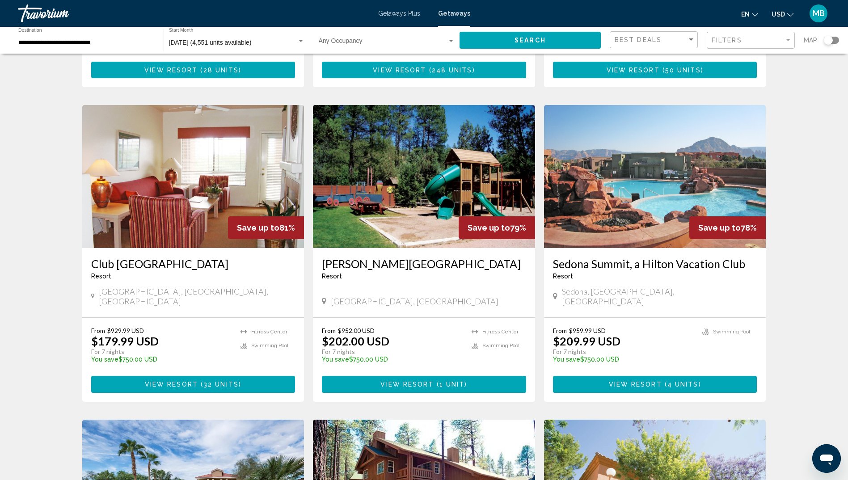
scroll to position [321, 0]
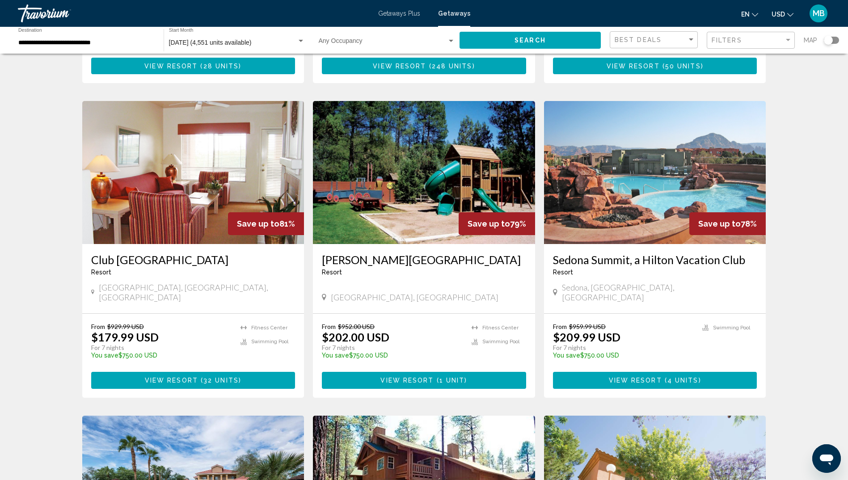
click at [646, 377] on span "View Resort" at bounding box center [635, 380] width 53 height 7
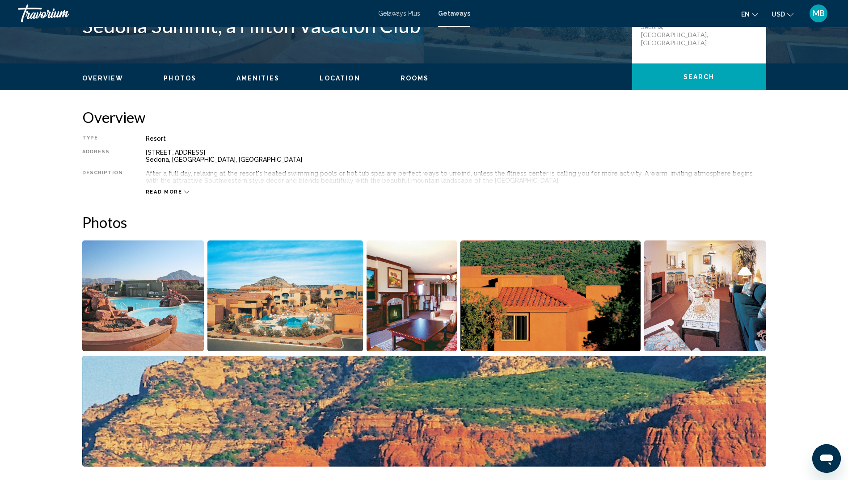
scroll to position [238, 0]
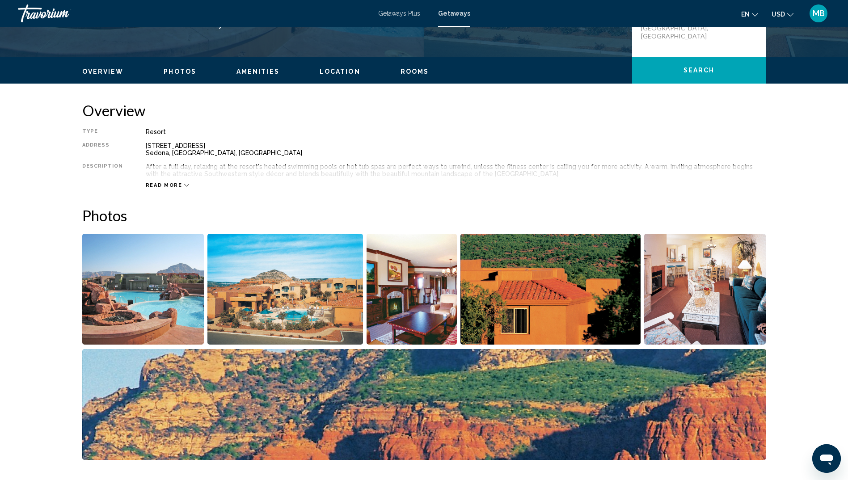
click at [170, 182] on span "Read more" at bounding box center [164, 185] width 37 height 6
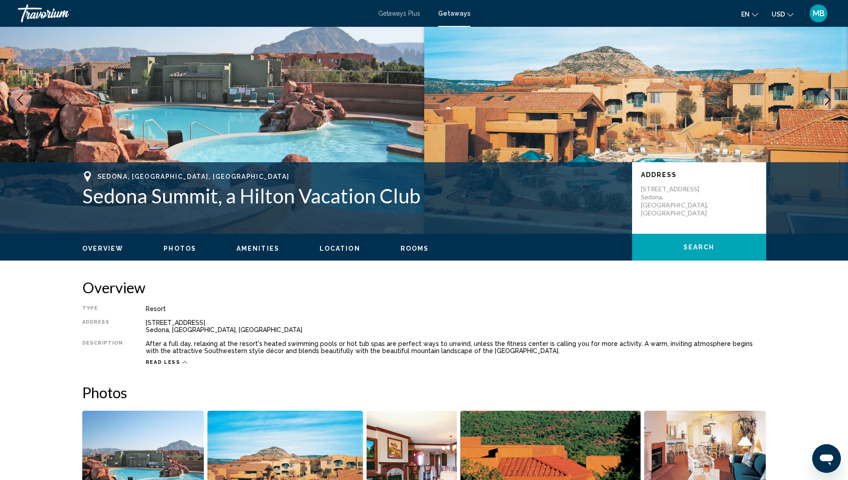
scroll to position [0, 0]
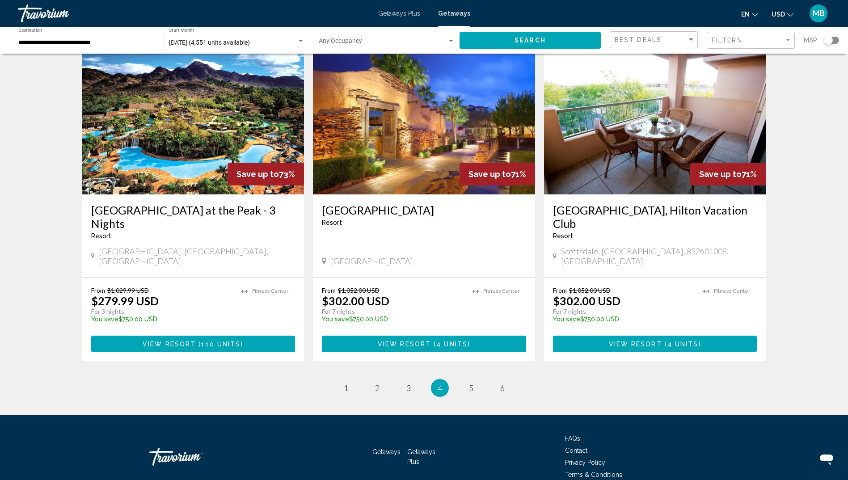
scroll to position [1018, 0]
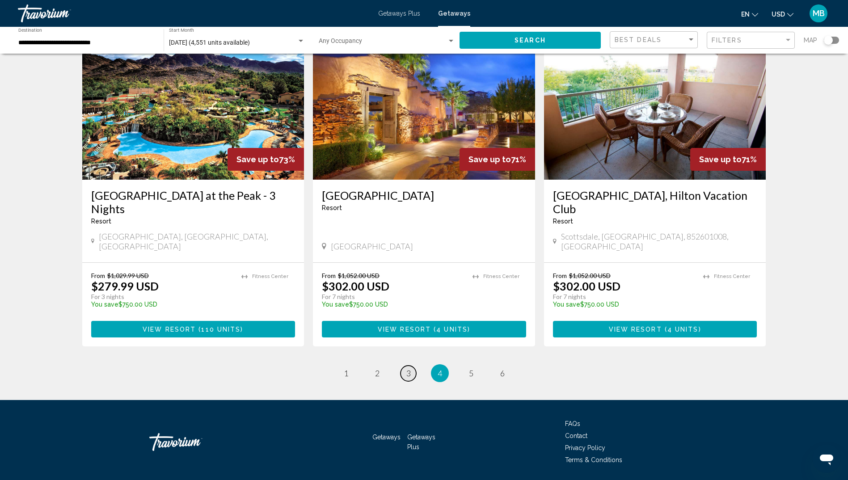
click at [411, 366] on link "page 3" at bounding box center [409, 374] width 16 height 16
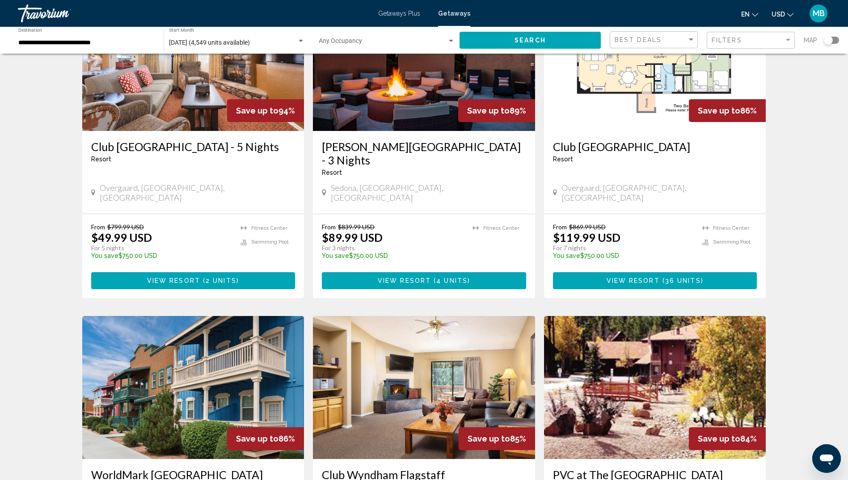
scroll to position [435, 0]
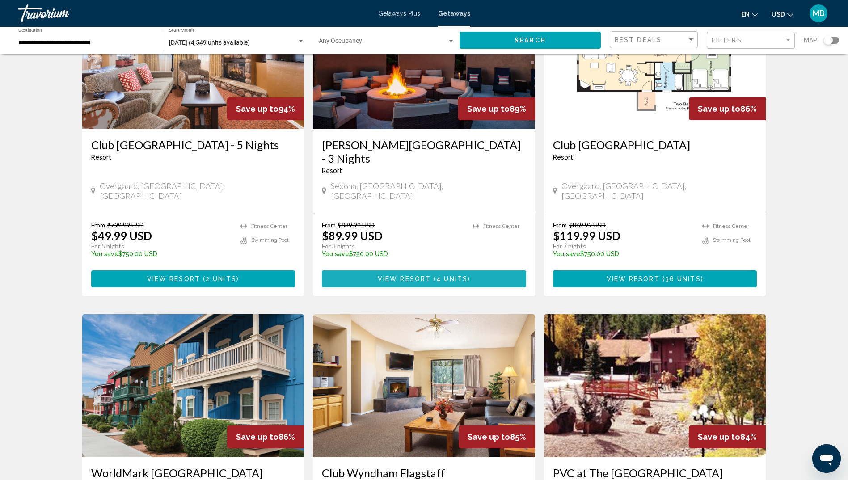
click at [424, 276] on span "View Resort" at bounding box center [404, 279] width 53 height 7
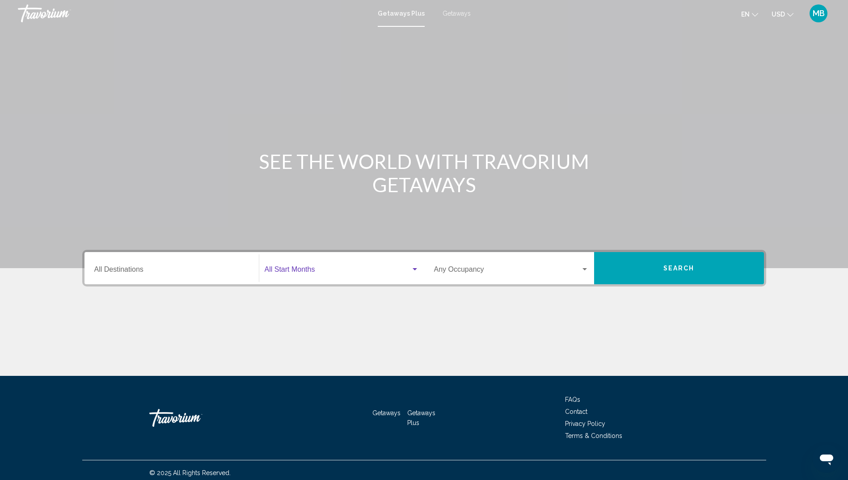
click at [414, 269] on div "Search widget" at bounding box center [415, 269] width 4 height 2
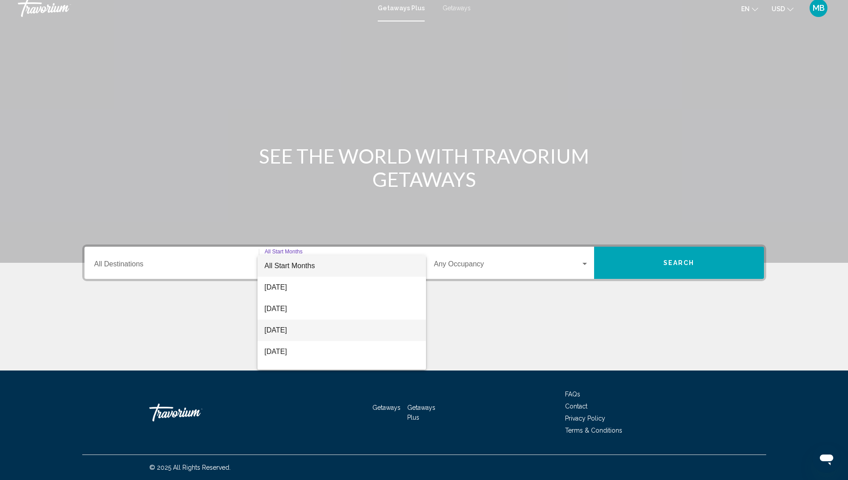
click at [288, 330] on span "[DATE]" at bounding box center [342, 330] width 154 height 21
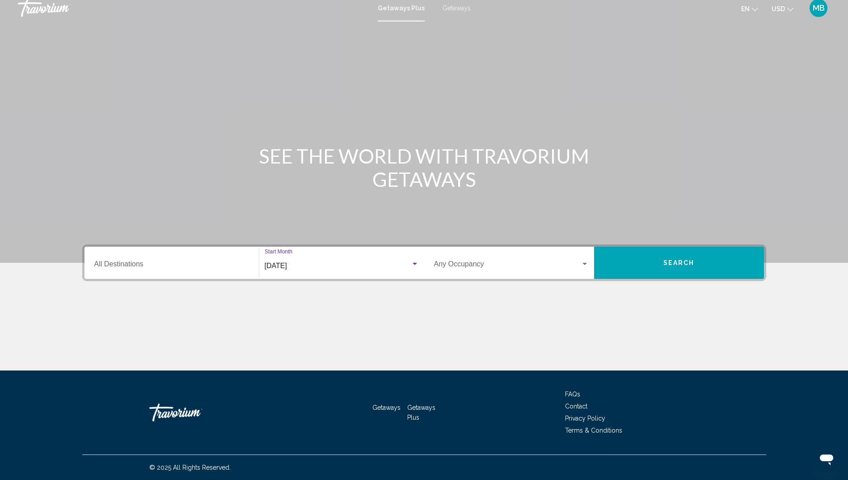
click at [123, 262] on input "Destination All Destinations" at bounding box center [171, 266] width 155 height 8
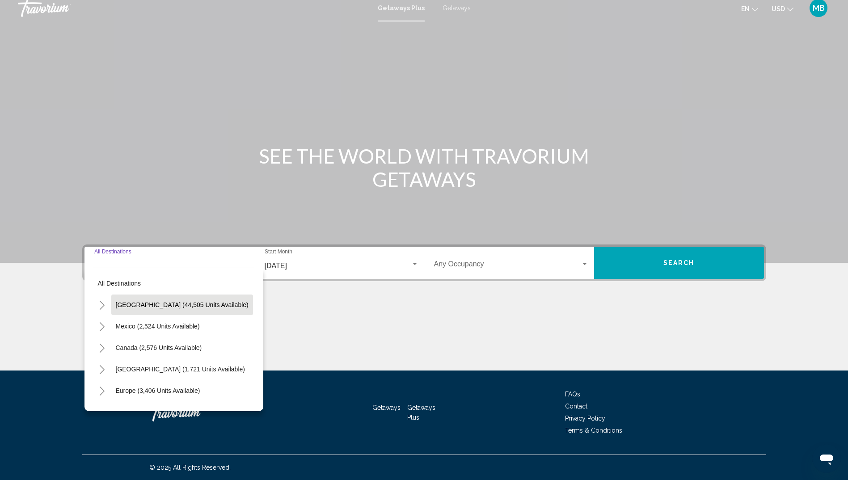
click at [142, 304] on span "[GEOGRAPHIC_DATA] (44,505 units available)" at bounding box center [182, 304] width 133 height 7
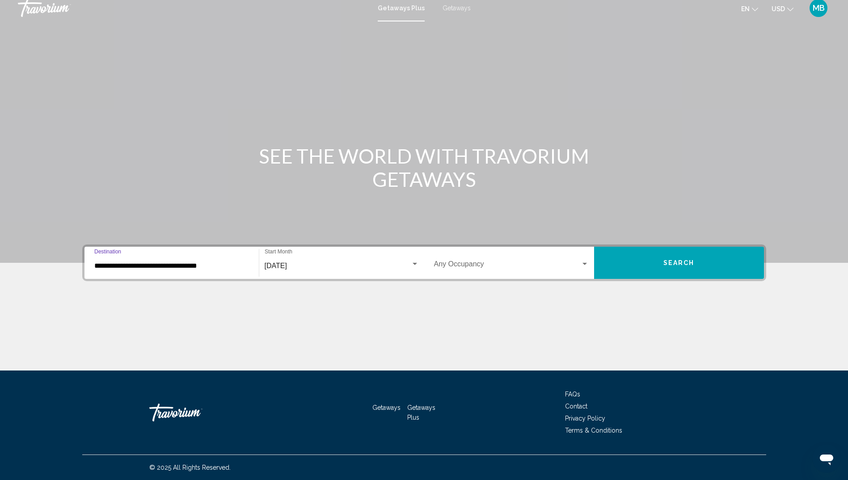
click at [155, 266] on input "**********" at bounding box center [171, 266] width 155 height 8
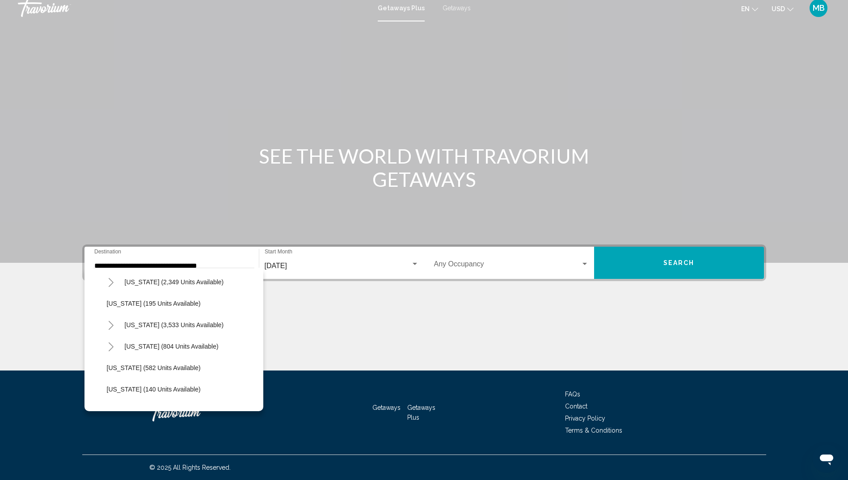
scroll to position [471, 0]
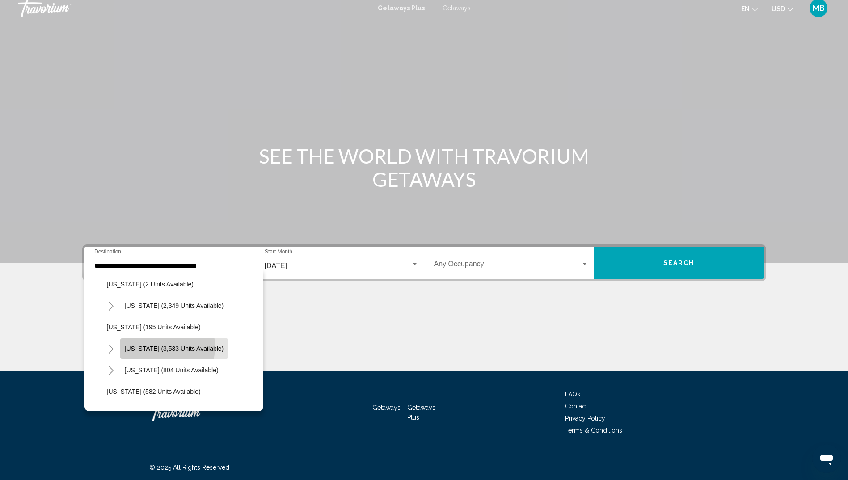
click at [153, 347] on span "[US_STATE] (3,533 units available)" at bounding box center [174, 348] width 99 height 7
type input "**********"
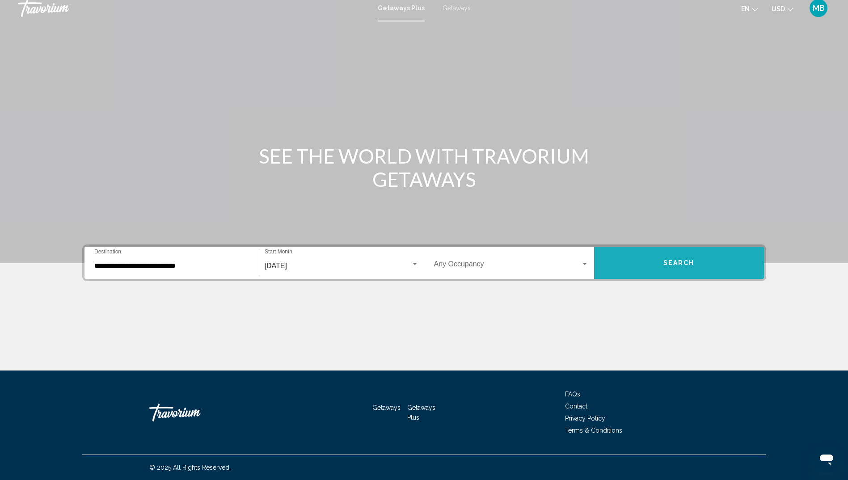
click at [685, 260] on span "Search" at bounding box center [678, 263] width 31 height 7
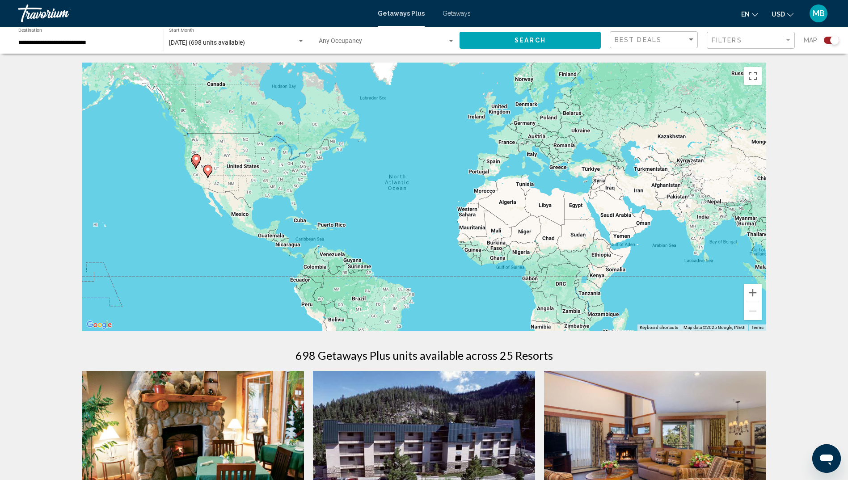
click at [454, 13] on span "Getaways" at bounding box center [457, 13] width 28 height 7
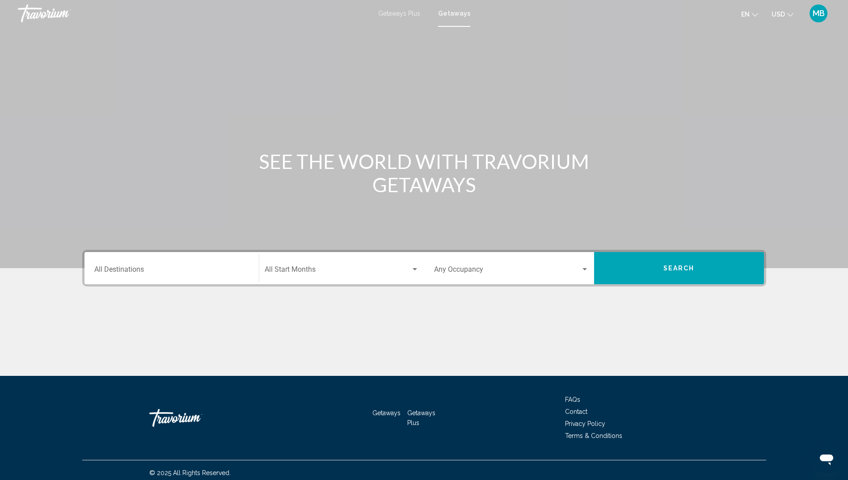
click at [414, 267] on div "Search widget" at bounding box center [415, 269] width 8 height 7
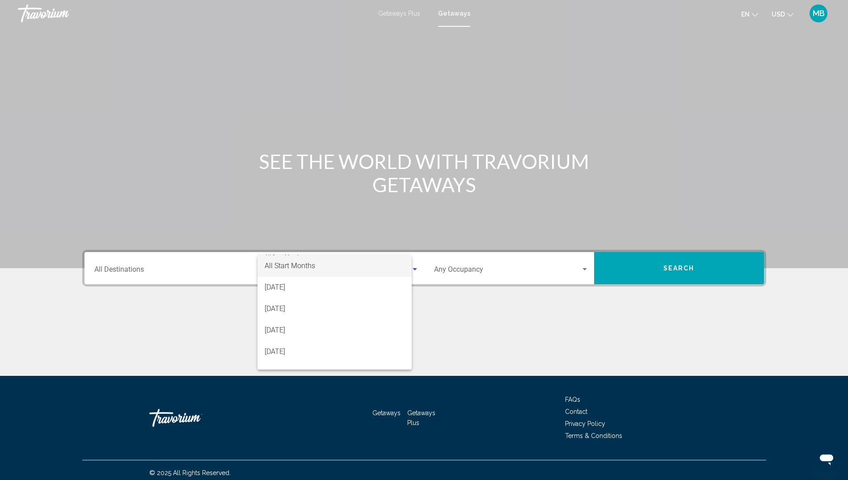
scroll to position [5, 0]
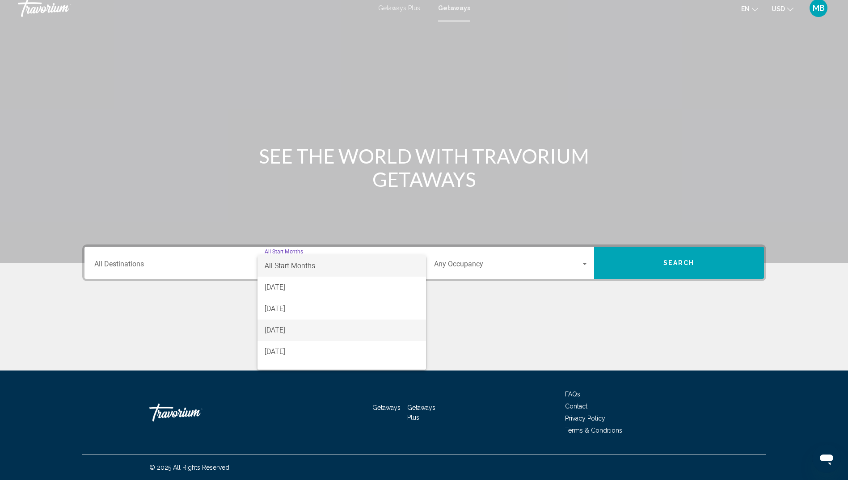
click at [287, 328] on span "[DATE]" at bounding box center [342, 330] width 154 height 21
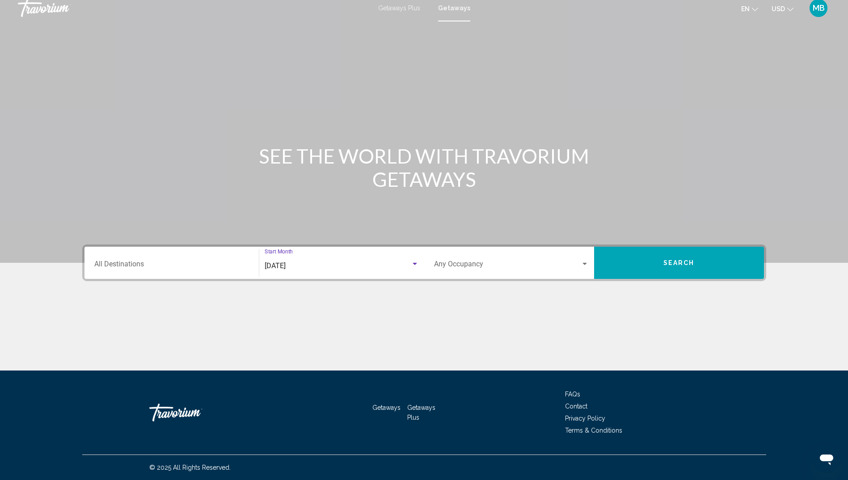
click at [142, 265] on input "Destination All Destinations" at bounding box center [171, 266] width 155 height 8
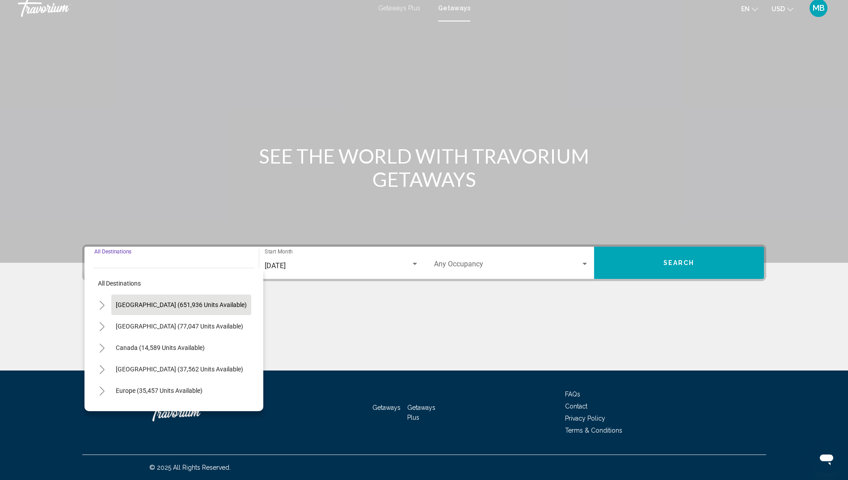
click at [138, 305] on span "[GEOGRAPHIC_DATA] (651,936 units available)" at bounding box center [181, 304] width 131 height 7
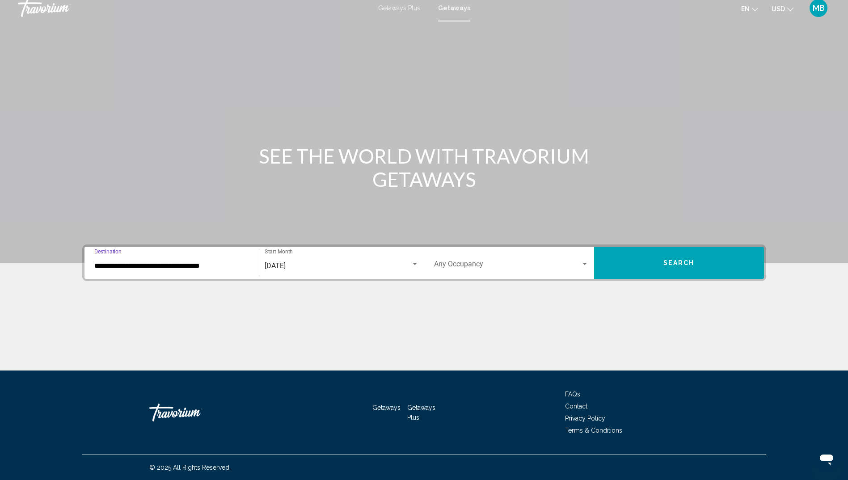
click at [144, 261] on div "**********" at bounding box center [171, 263] width 155 height 28
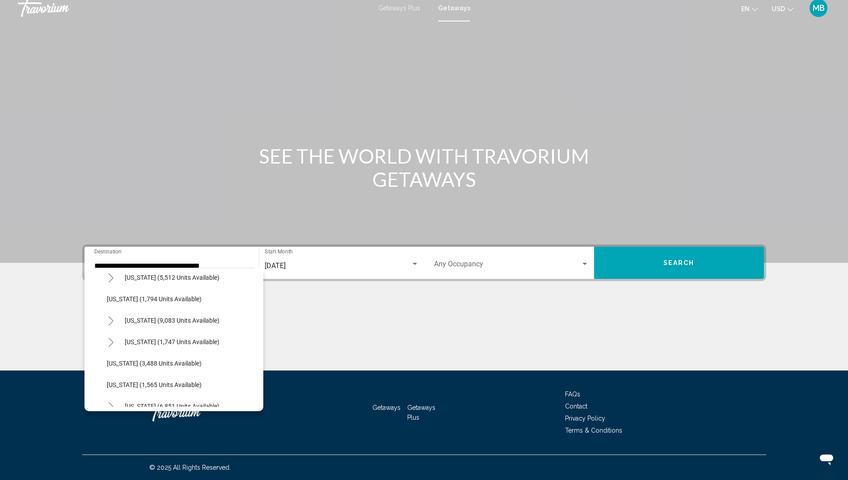
scroll to position [531, 0]
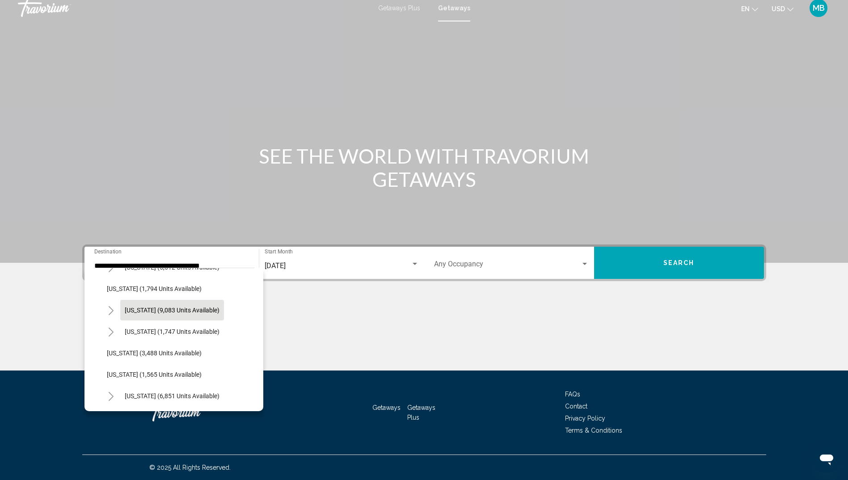
click at [166, 310] on span "[US_STATE] (9,083 units available)" at bounding box center [172, 310] width 95 height 7
type input "**********"
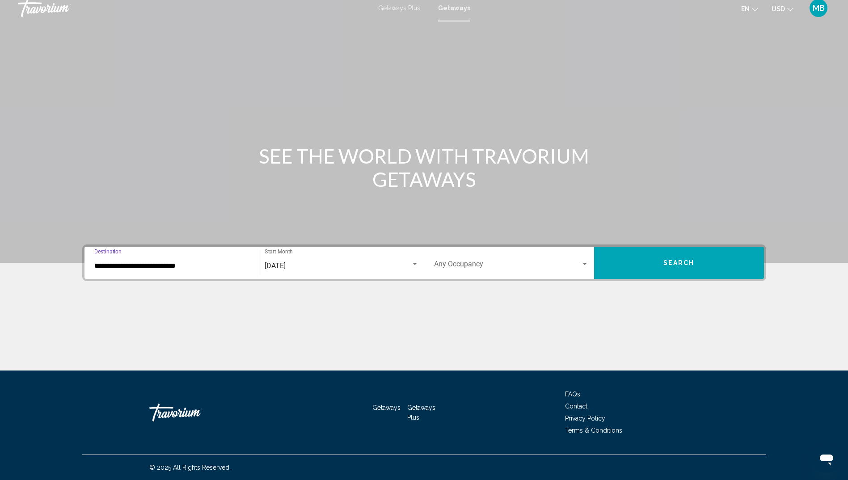
click at [686, 260] on span "Search" at bounding box center [678, 263] width 31 height 7
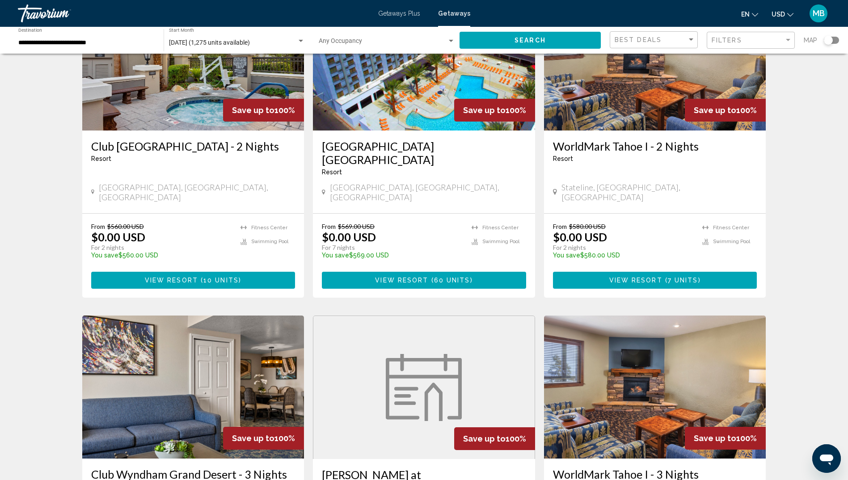
scroll to position [433, 0]
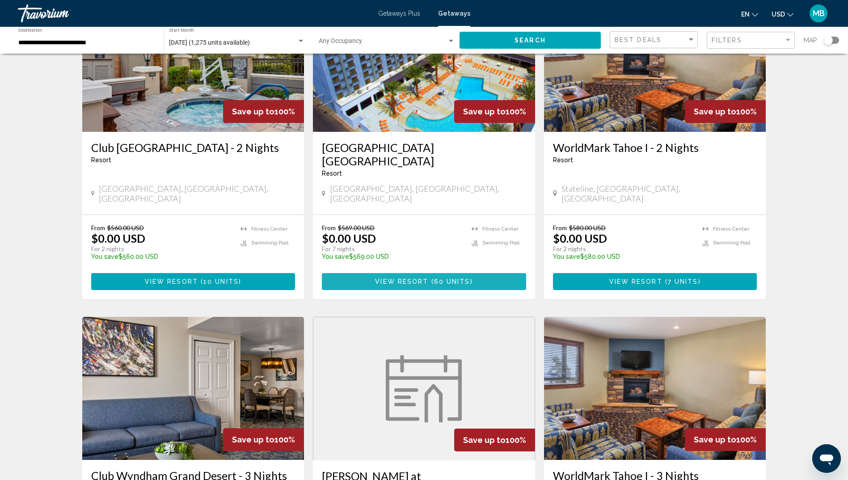
click at [405, 279] on span "View Resort" at bounding box center [401, 282] width 53 height 7
